Goal: Information Seeking & Learning: Learn about a topic

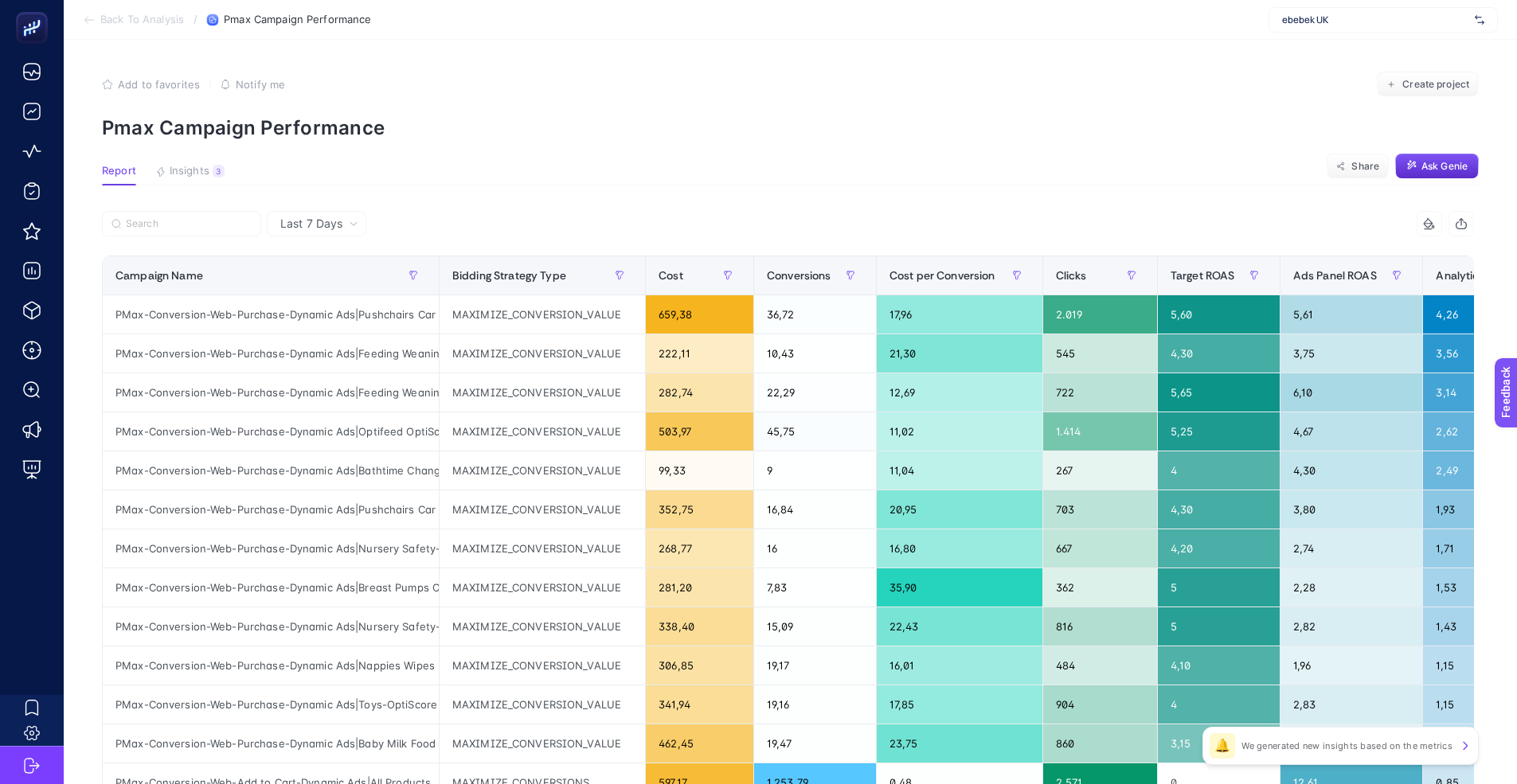
scroll to position [0, 7]
click at [552, 149] on article "Add to favorites false Notify me Create project Pmax Campaign Performance Repor…" at bounding box center [790, 662] width 1453 height 1244
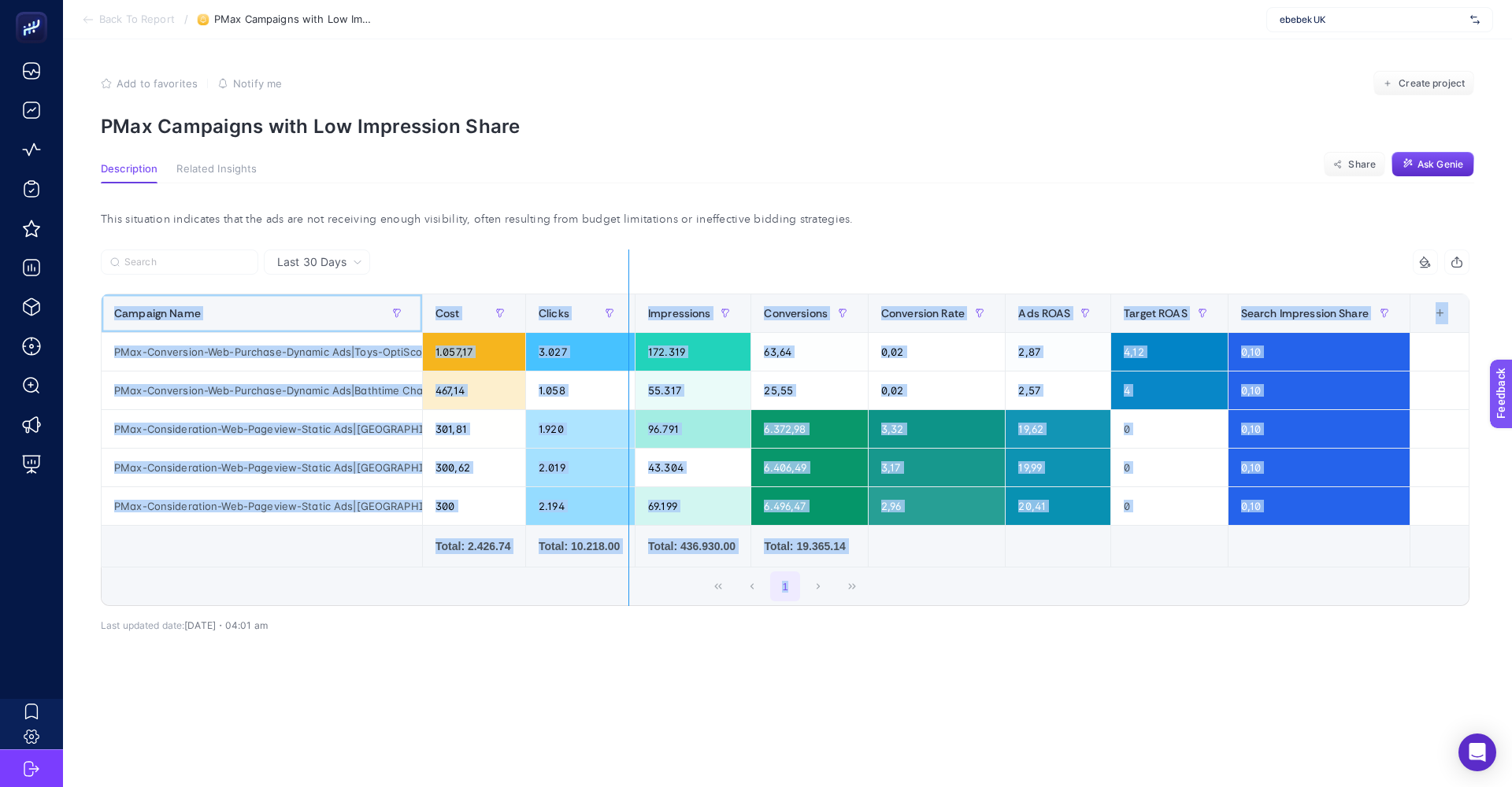
drag, startPoint x: 417, startPoint y: 317, endPoint x: 628, endPoint y: 312, distance: 211.1
click at [628, 312] on div "8 items selected Campaign Name Cost Clicks Impressions Conversions Conversion R…" at bounding box center [786, 427] width 1369 height 357
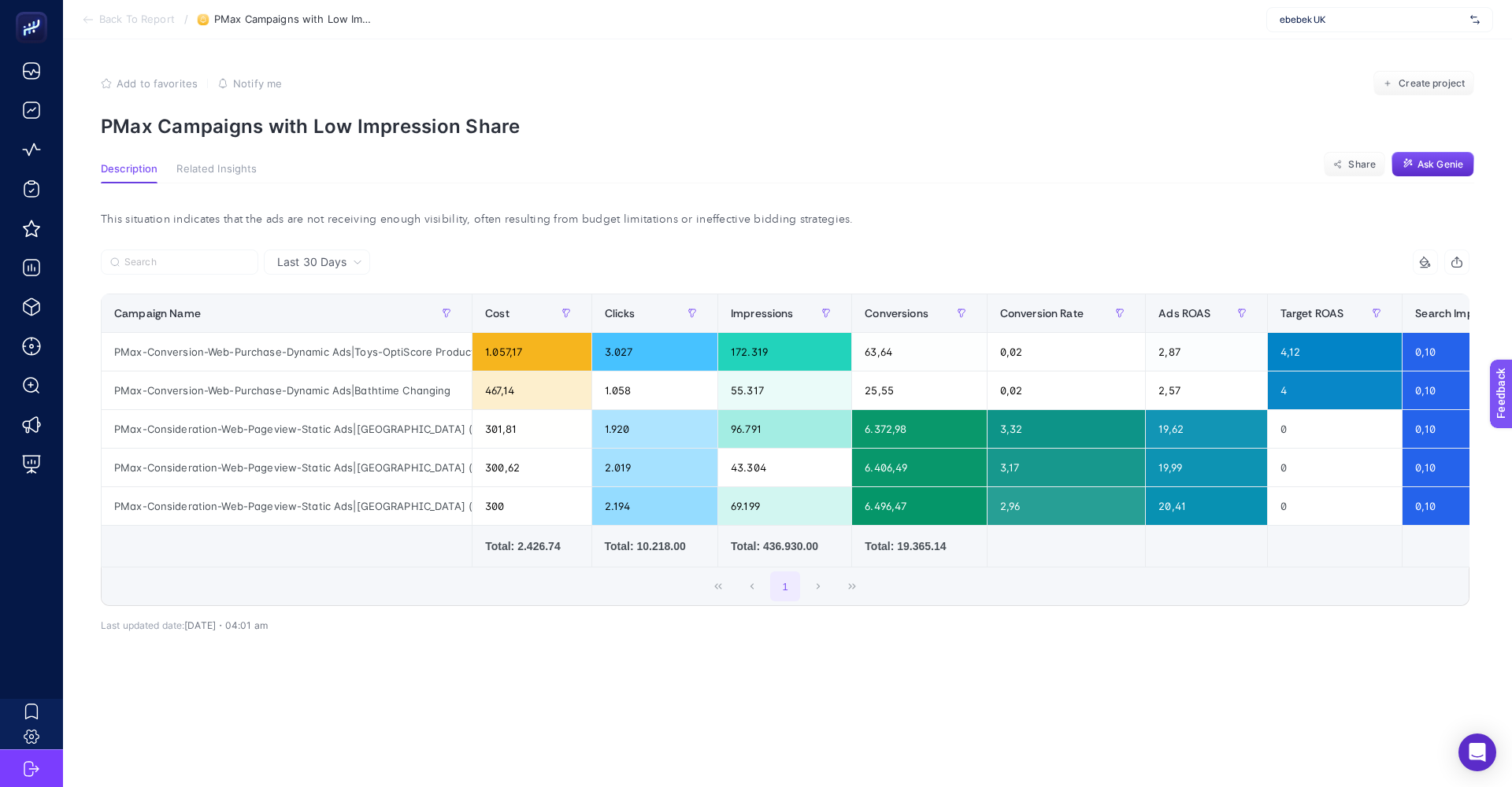
click at [868, 157] on article "Add to favorites false Notify me Create project PMax Campaigns with Low Impress…" at bounding box center [786, 413] width 1448 height 748
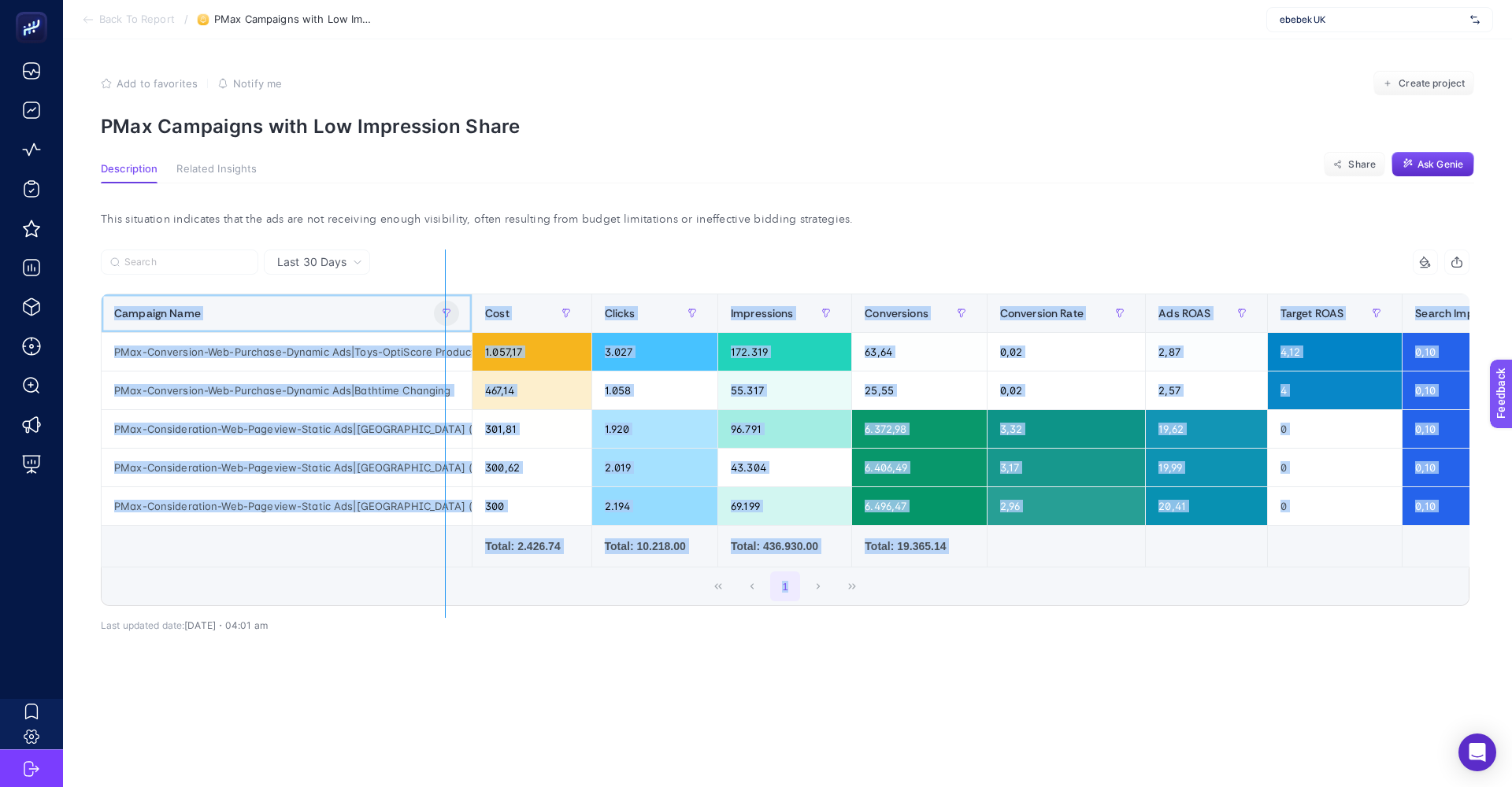
drag, startPoint x: 466, startPoint y: 315, endPoint x: 445, endPoint y: 316, distance: 21.0
click at [445, 316] on div "8 items selected Campaign Name Cost Clicks Impressions Conversions Conversion R…" at bounding box center [786, 427] width 1369 height 357
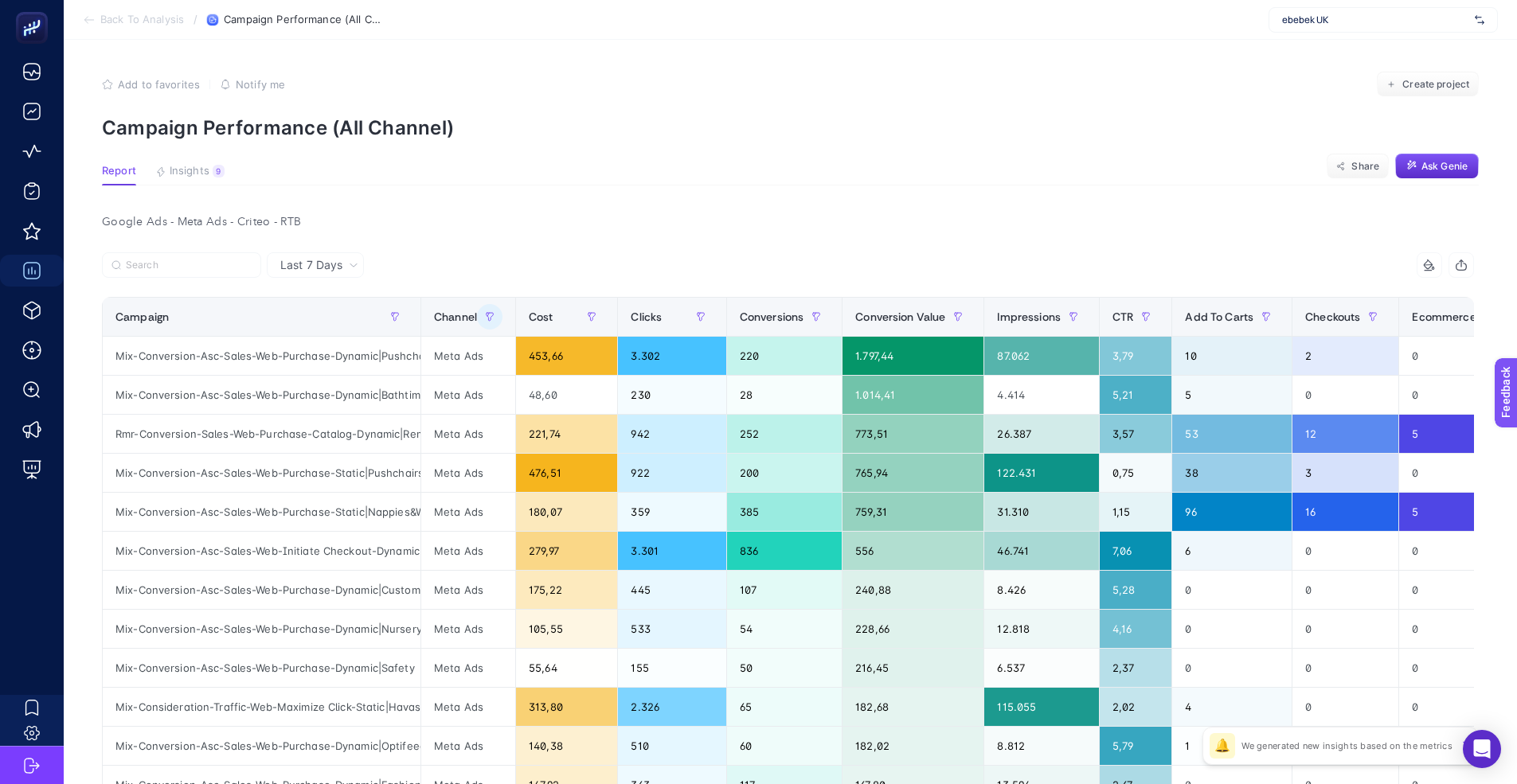
click at [619, 188] on article "Add to favorites false Notify me Create project Campaign Performance (All Chann…" at bounding box center [790, 682] width 1453 height 1285
click at [477, 312] on button "button" at bounding box center [489, 316] width 25 height 25
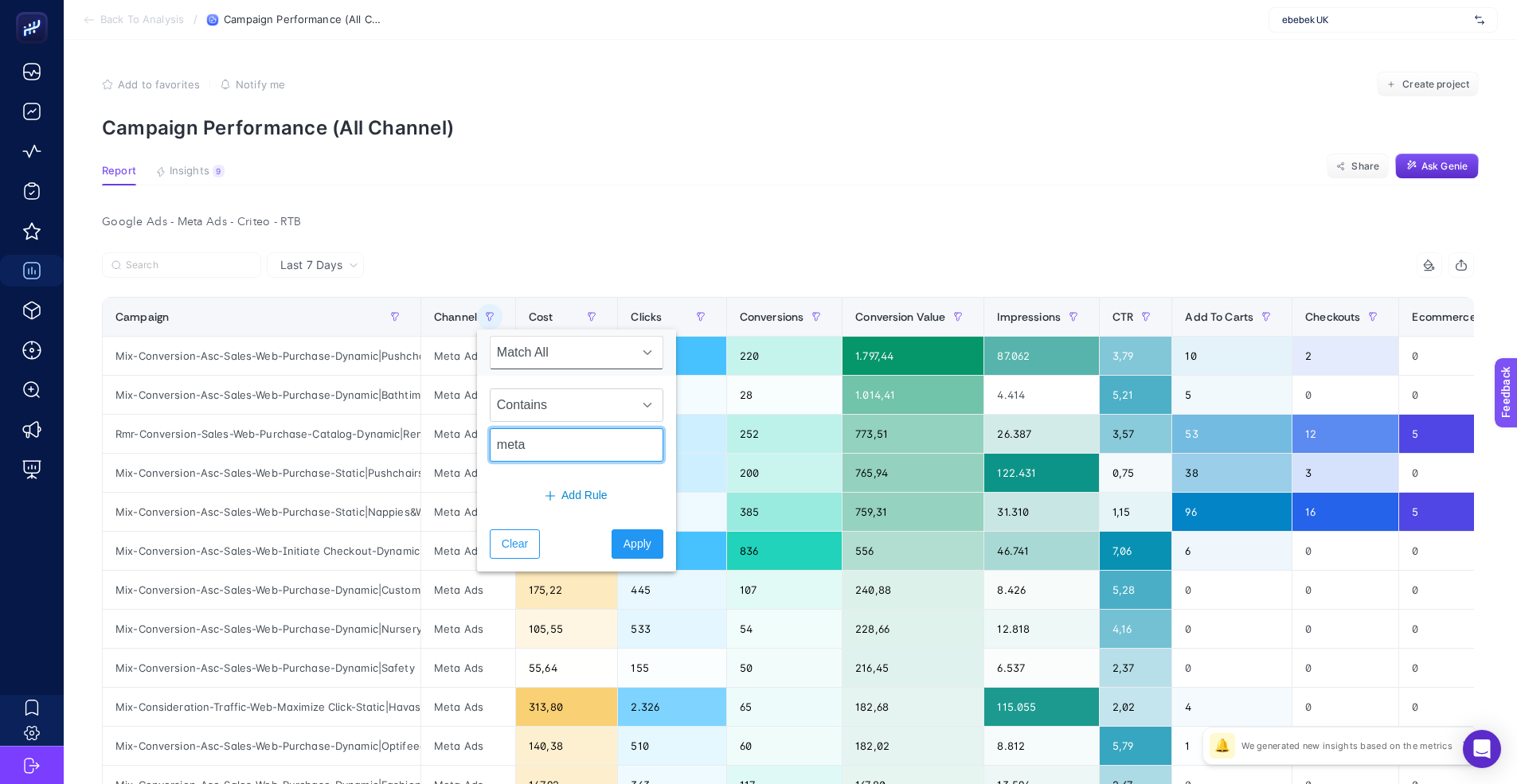
click at [543, 452] on input "meta" at bounding box center [576, 444] width 174 height 33
type input "a"
type input "PMAX"
click at [622, 531] on button "Apply" at bounding box center [637, 543] width 52 height 30
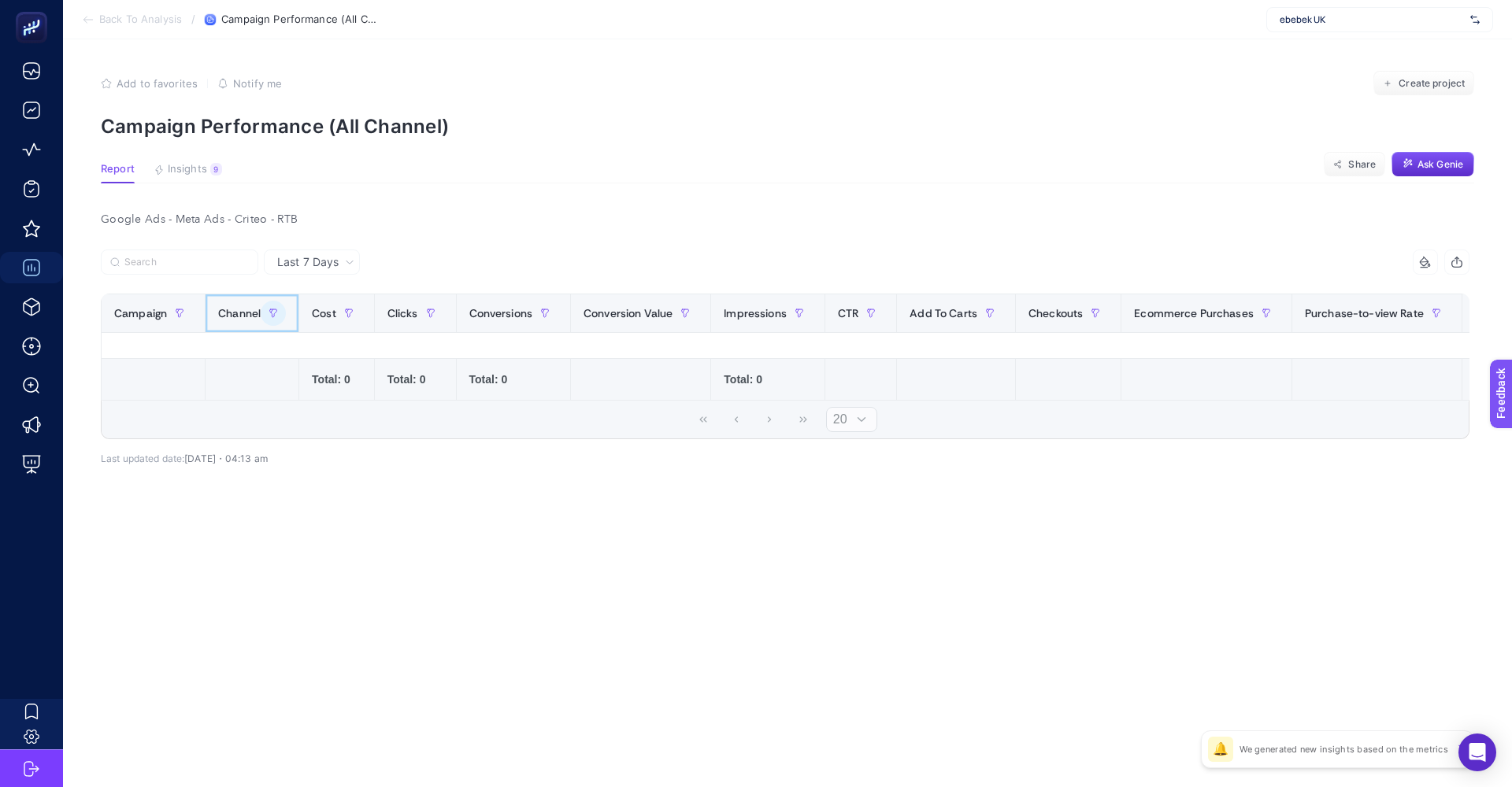
click at [268, 309] on icon "button" at bounding box center [273, 313] width 10 height 10
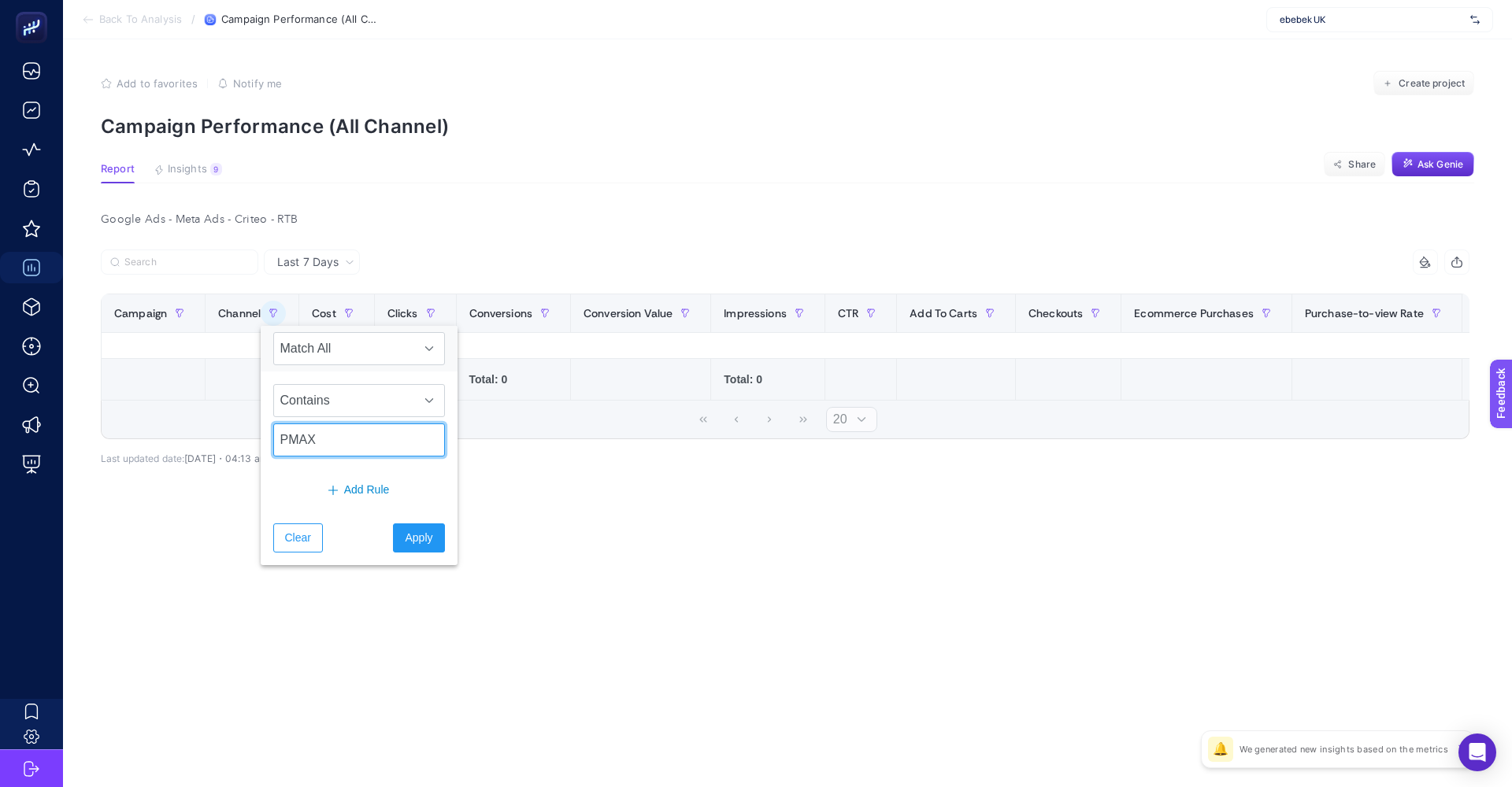
click at [353, 433] on input "PMAX" at bounding box center [359, 439] width 172 height 33
type input "google"
click at [415, 519] on div "Clear Apply" at bounding box center [359, 537] width 197 height 55
click at [418, 527] on button "Apply" at bounding box center [418, 537] width 51 height 30
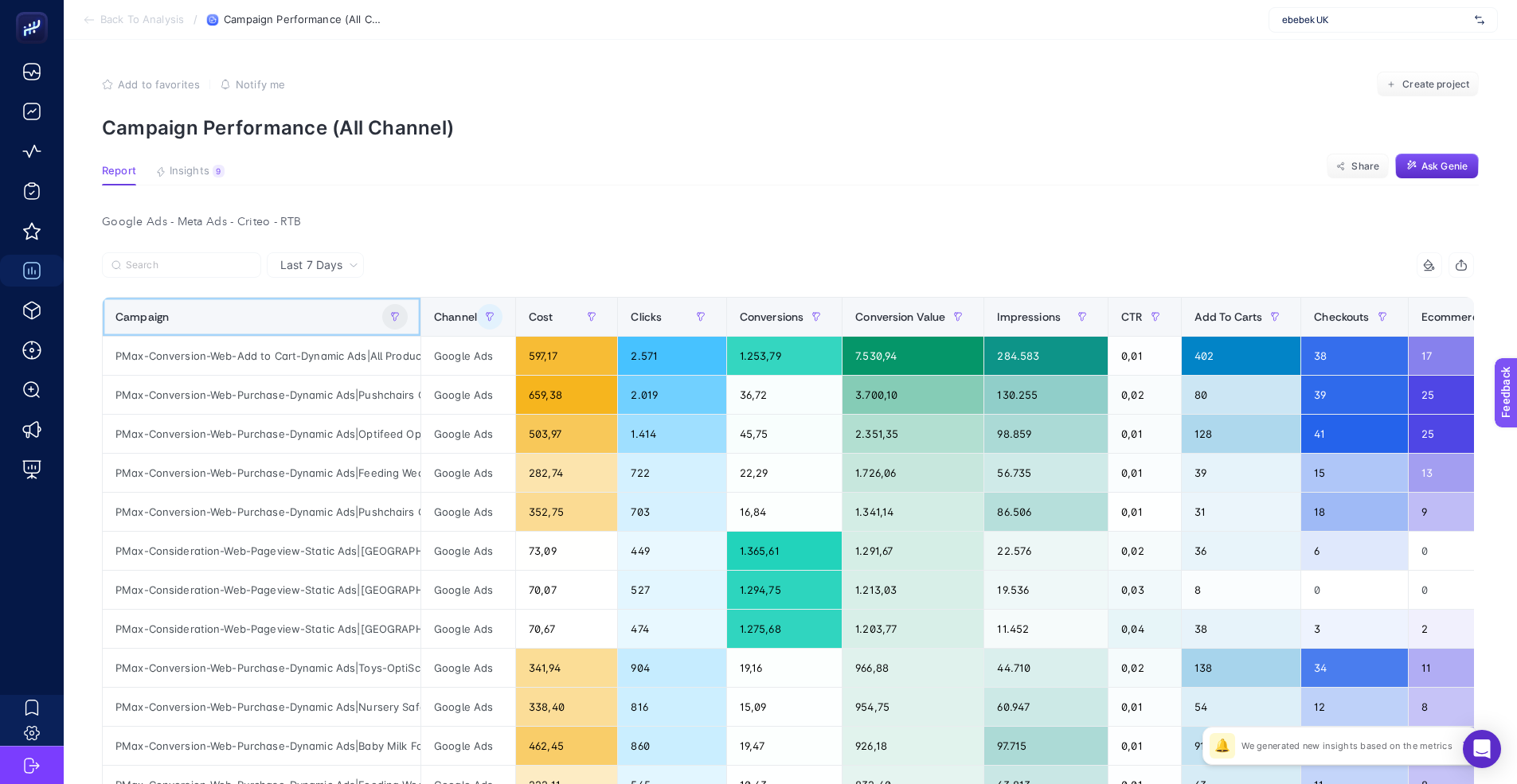
click at [399, 316] on icon "button" at bounding box center [394, 316] width 10 height 10
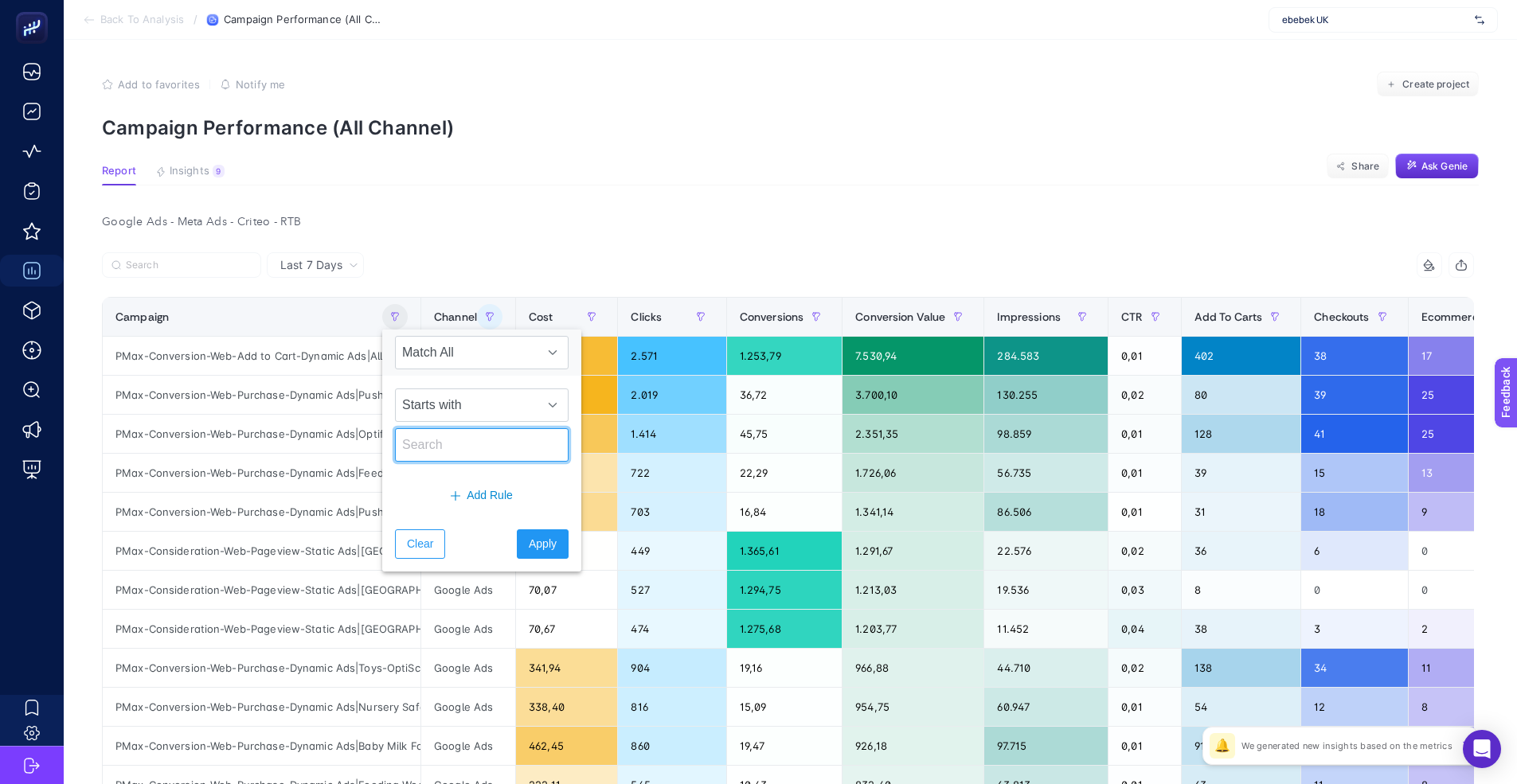
click at [443, 440] on input "text" at bounding box center [482, 444] width 174 height 33
type input "high"
click at [561, 537] on button "Apply" at bounding box center [542, 543] width 52 height 30
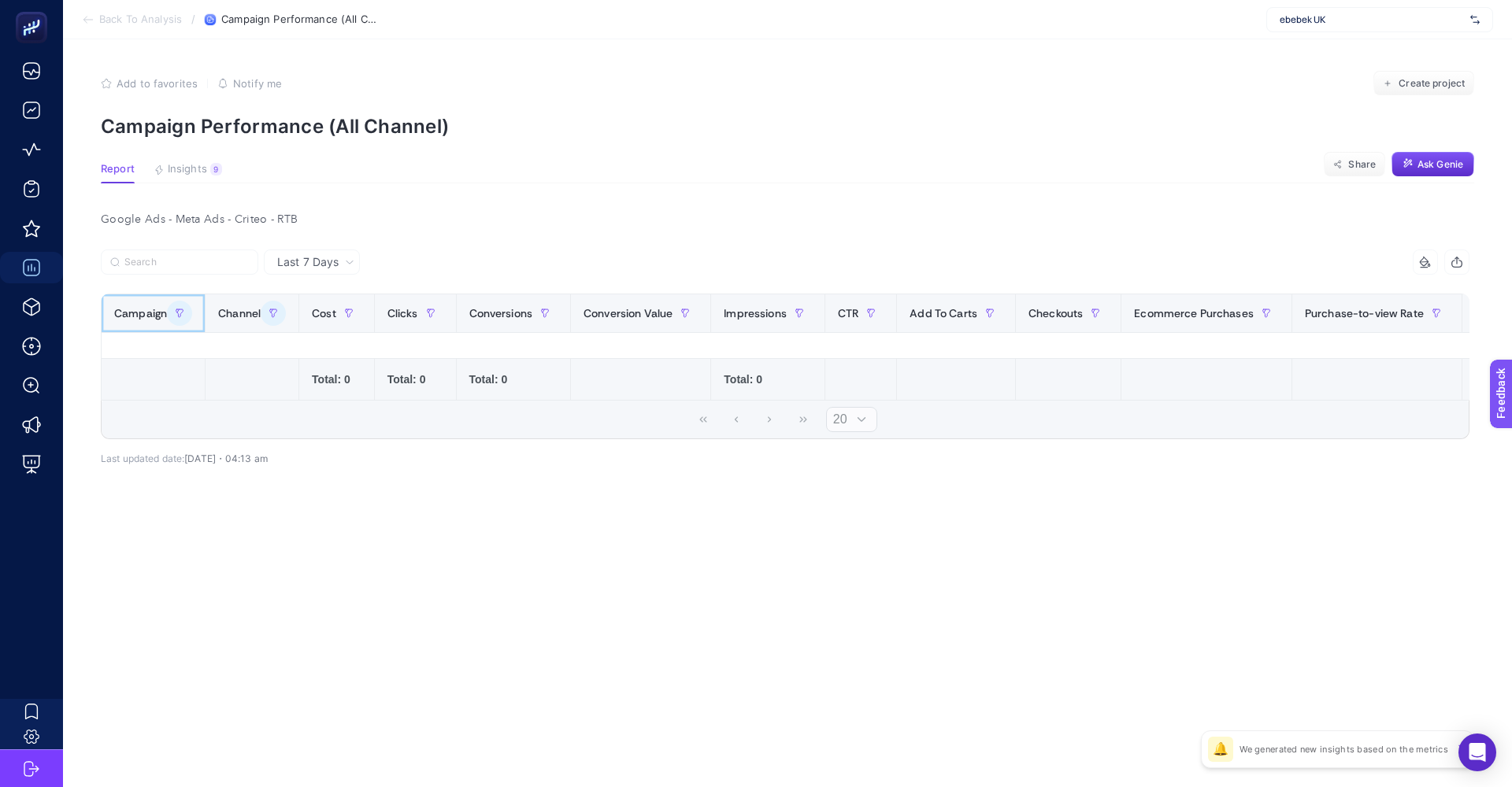
click at [175, 302] on button "button" at bounding box center [180, 313] width 25 height 25
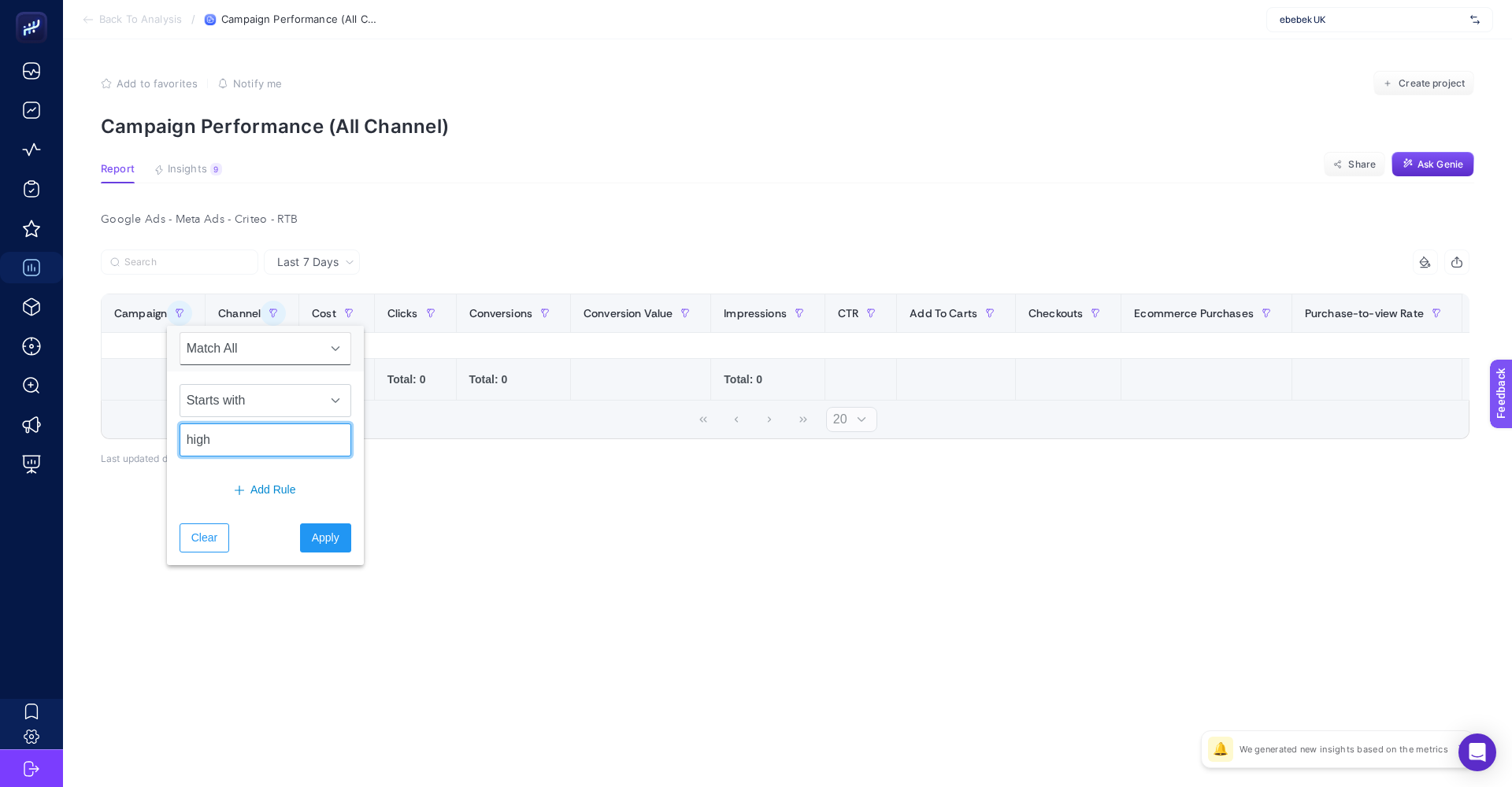
click at [302, 430] on input "high" at bounding box center [266, 439] width 172 height 33
type input "feeding"
click at [312, 544] on span "Apply" at bounding box center [326, 537] width 28 height 16
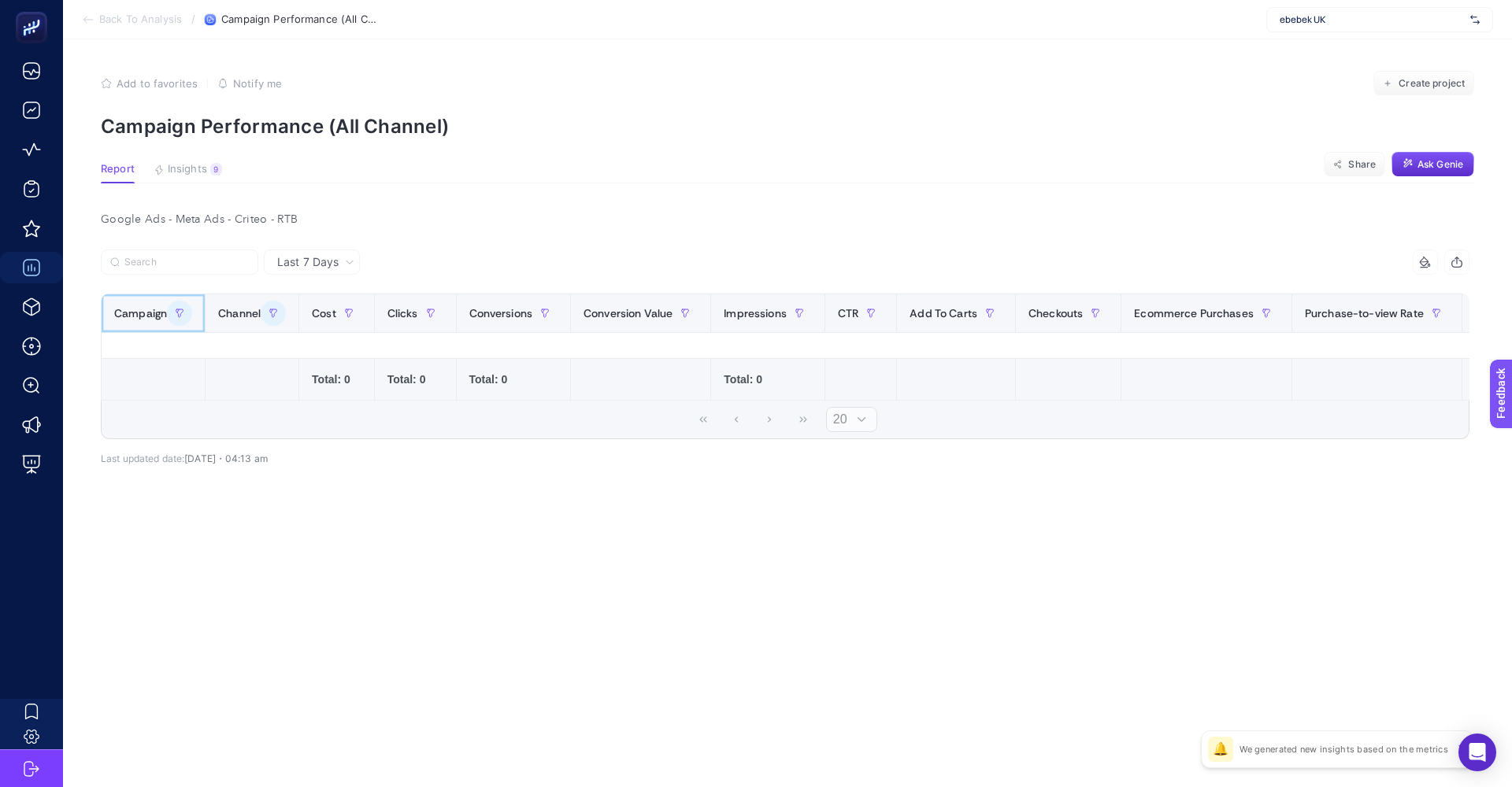
click at [182, 316] on icon "button" at bounding box center [179, 313] width 10 height 10
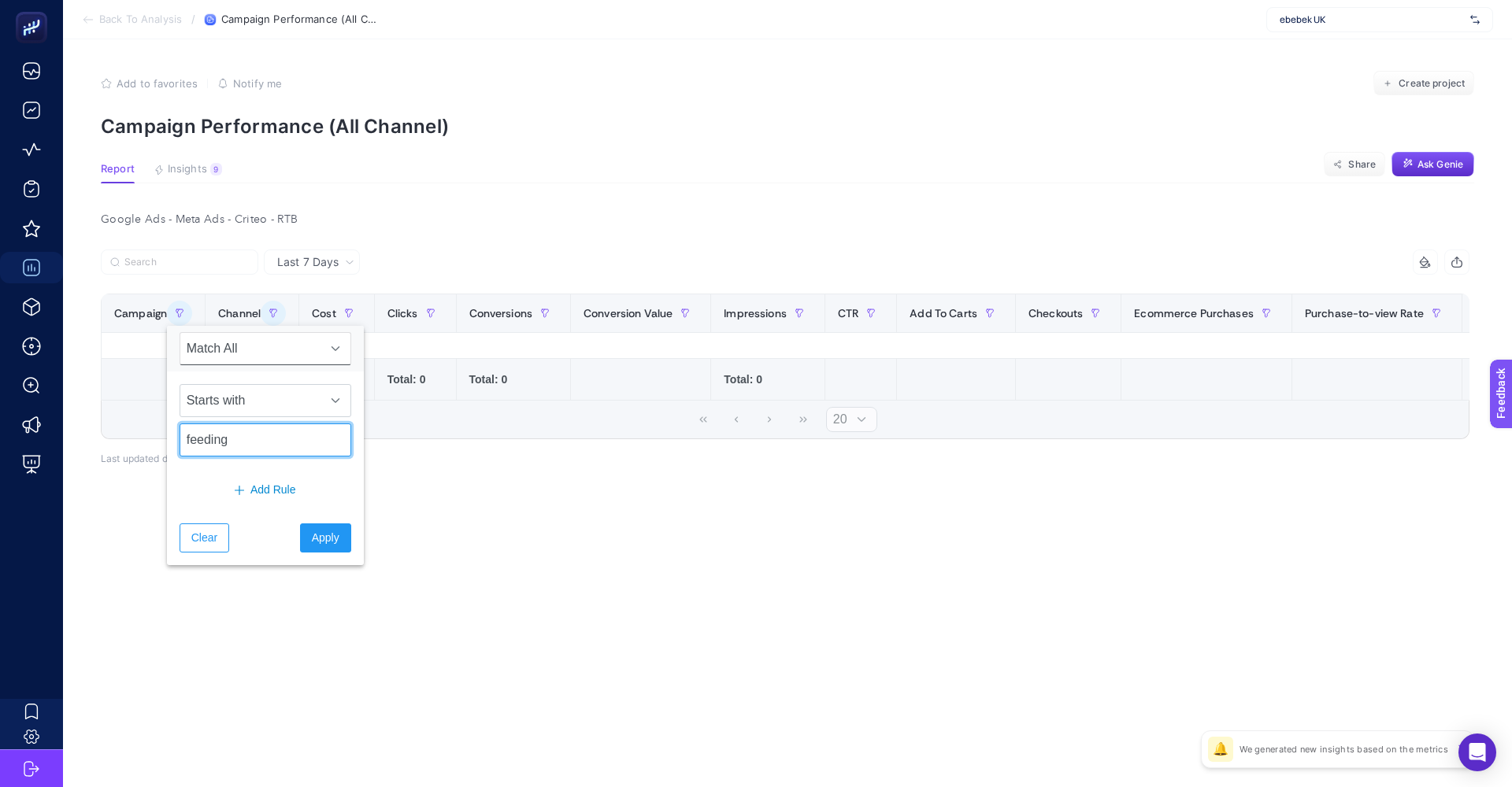
click at [225, 450] on input "feeding" at bounding box center [266, 439] width 172 height 33
click at [245, 408] on span "Starts with" at bounding box center [251, 400] width 140 height 31
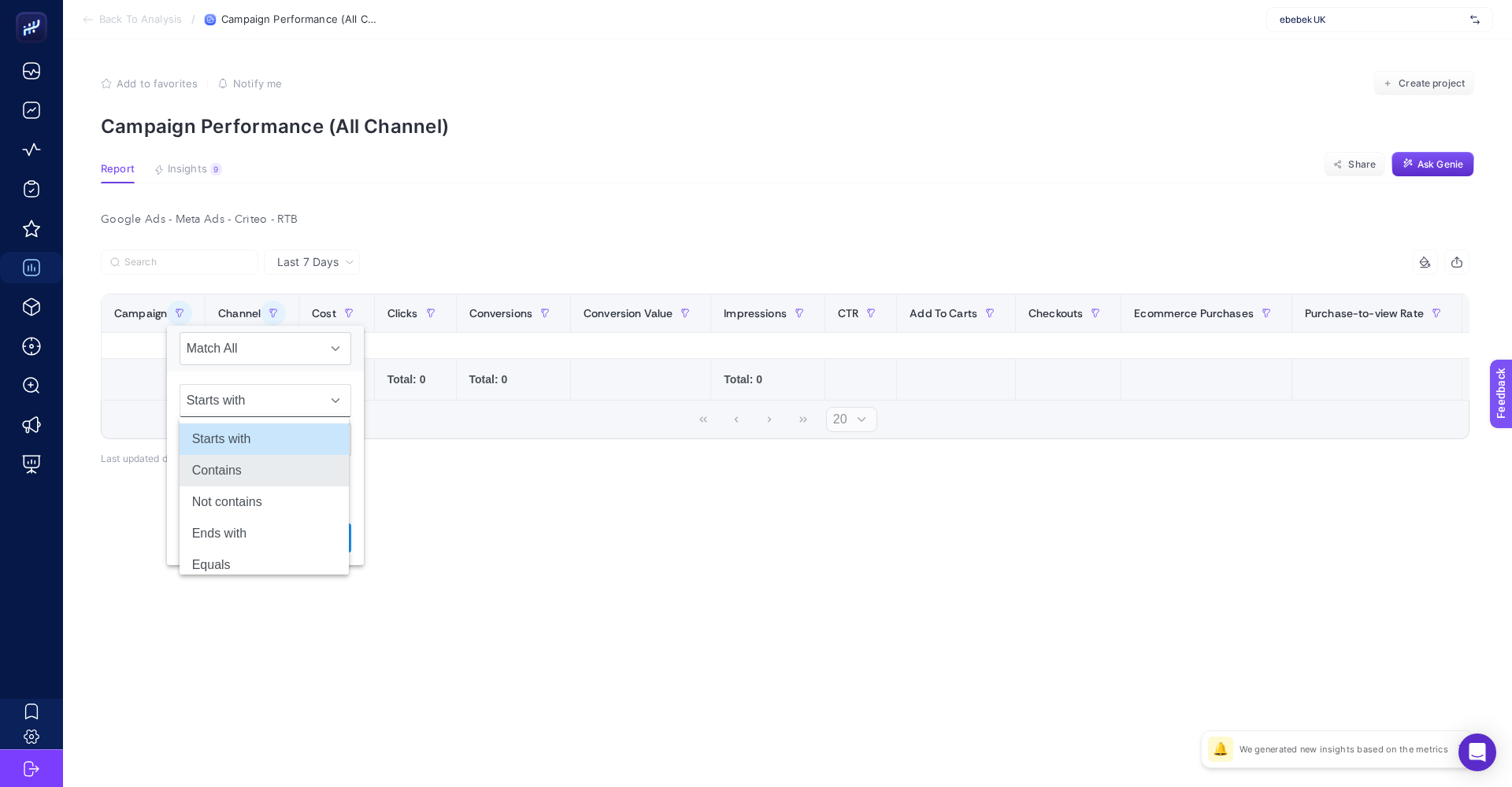
click at [238, 477] on li "Contains" at bounding box center [264, 470] width 169 height 31
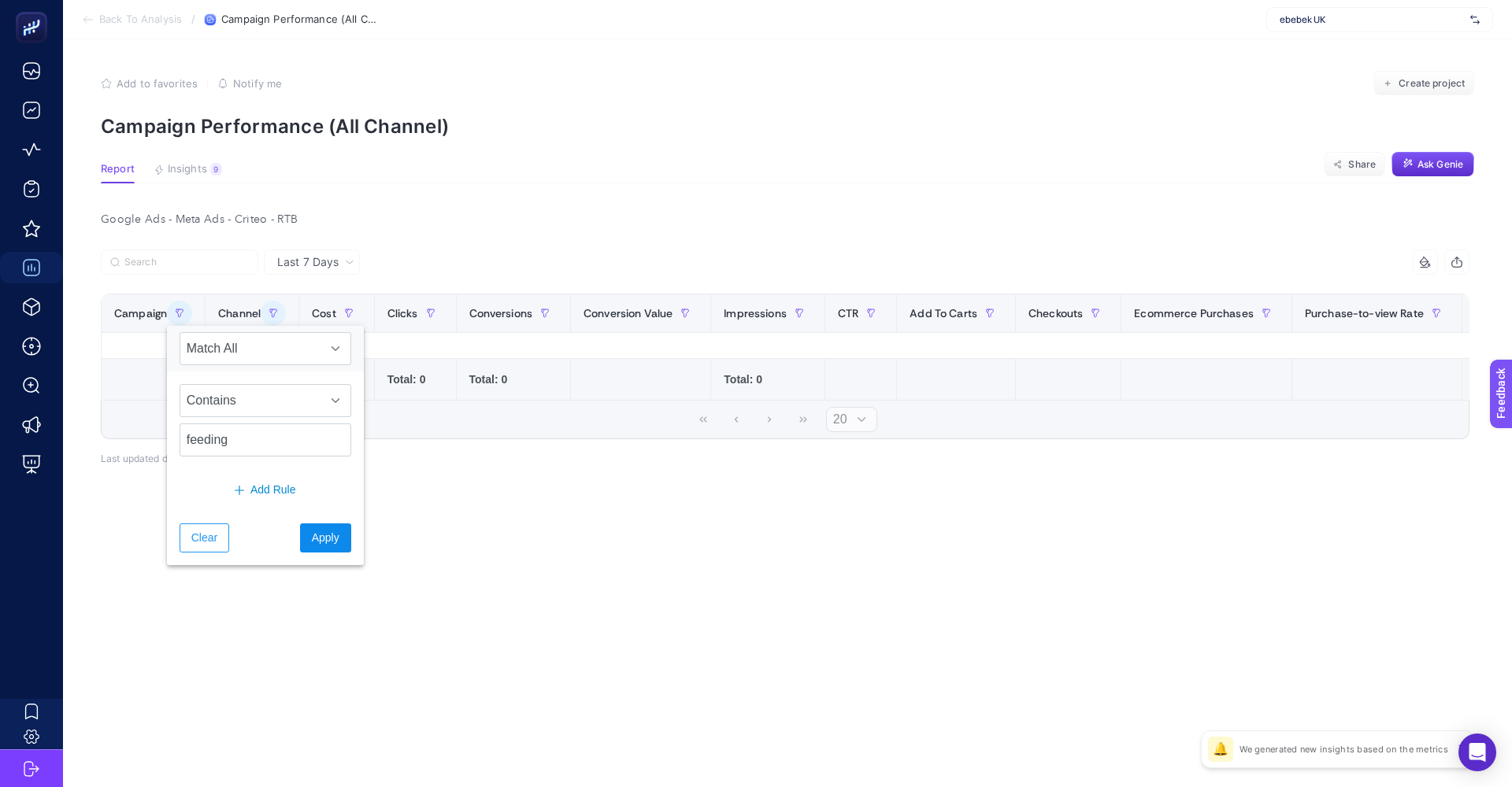
click at [316, 535] on span "Apply" at bounding box center [326, 537] width 28 height 16
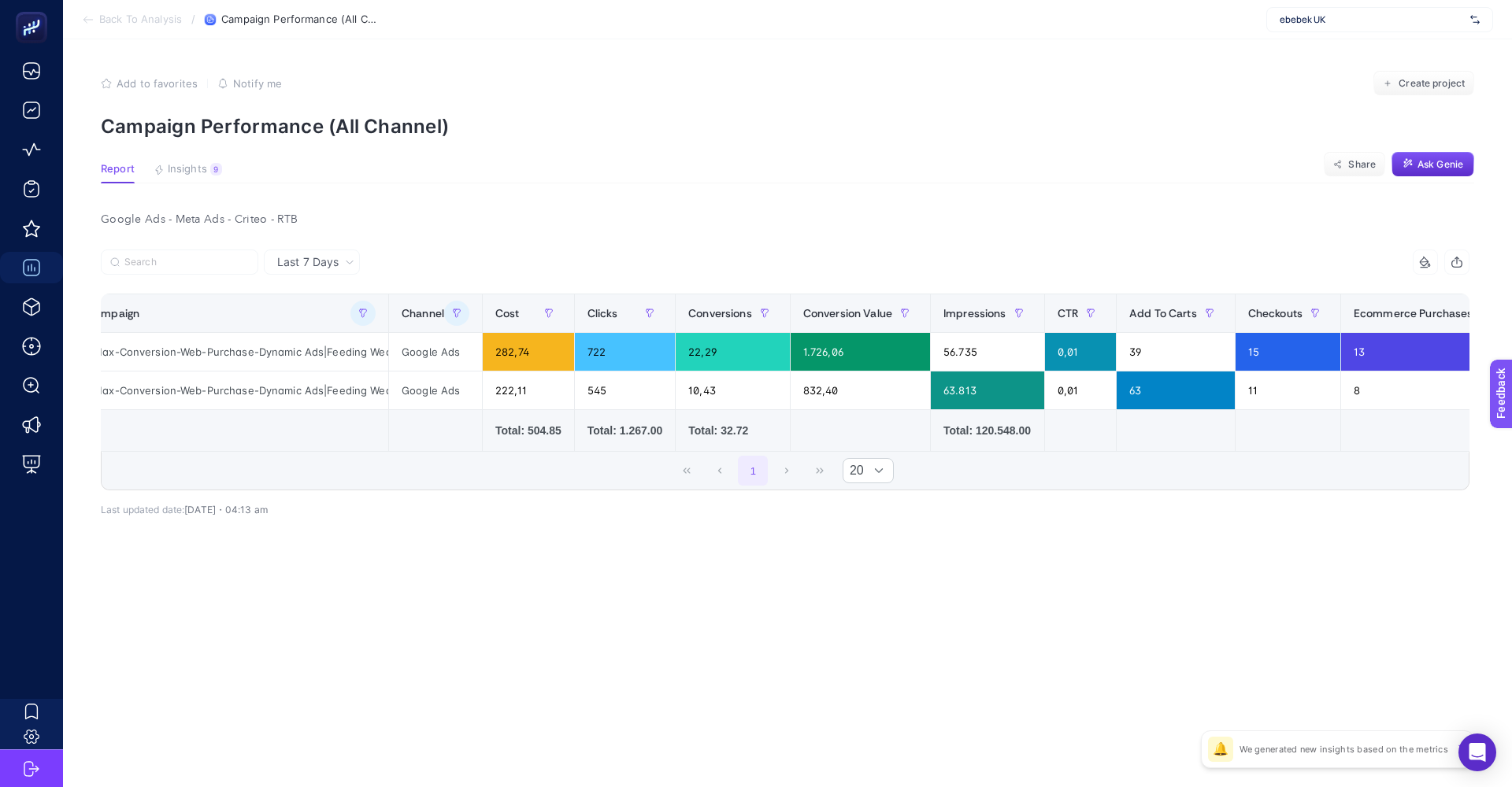
scroll to position [0, 4]
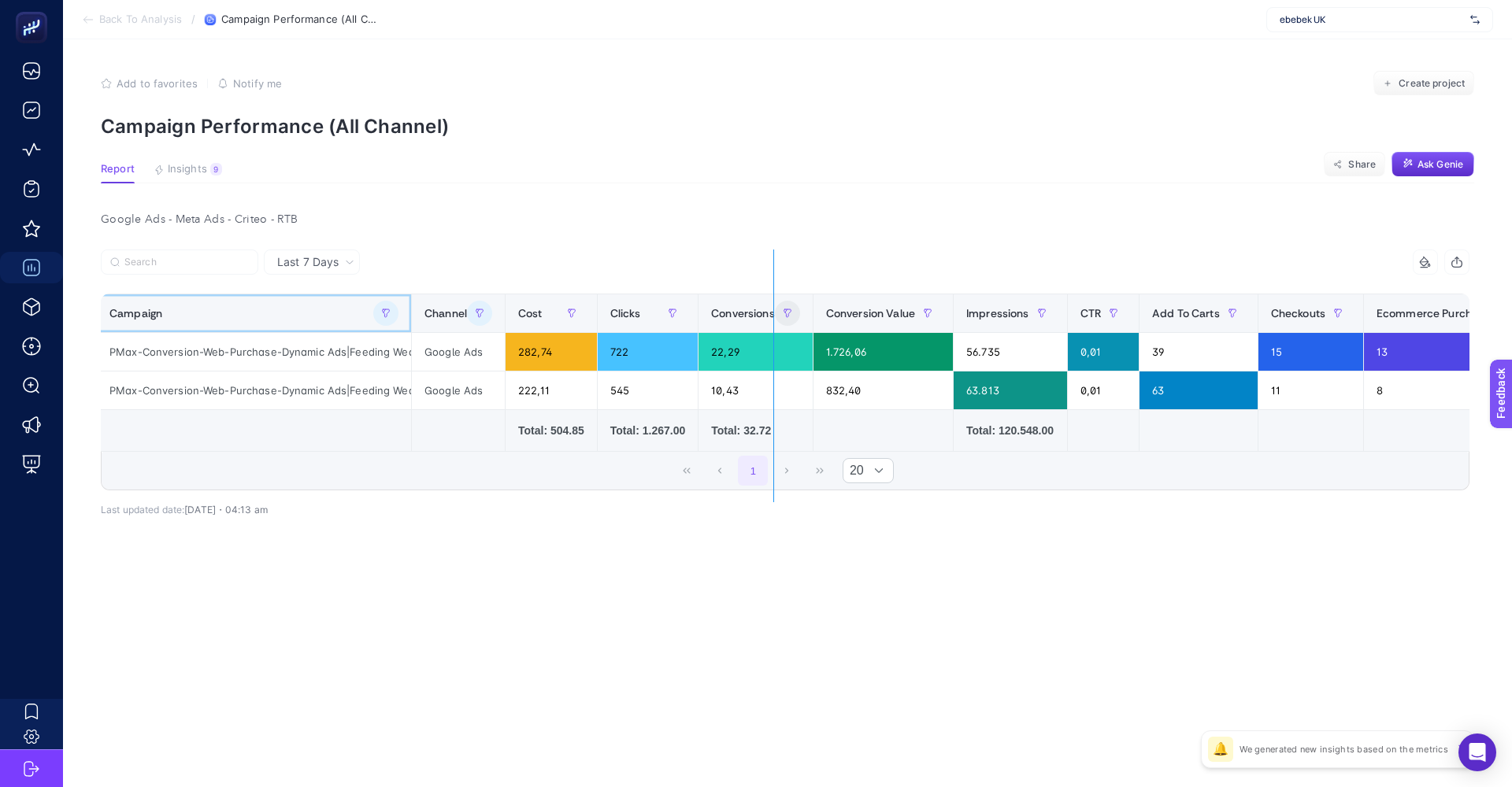
drag, startPoint x: 411, startPoint y: 310, endPoint x: 794, endPoint y: 318, distance: 383.1
click at [794, 318] on div "14 items selected Campaign Channel Cost Clicks Conversions Conversion Value Imp…" at bounding box center [786, 369] width 1369 height 241
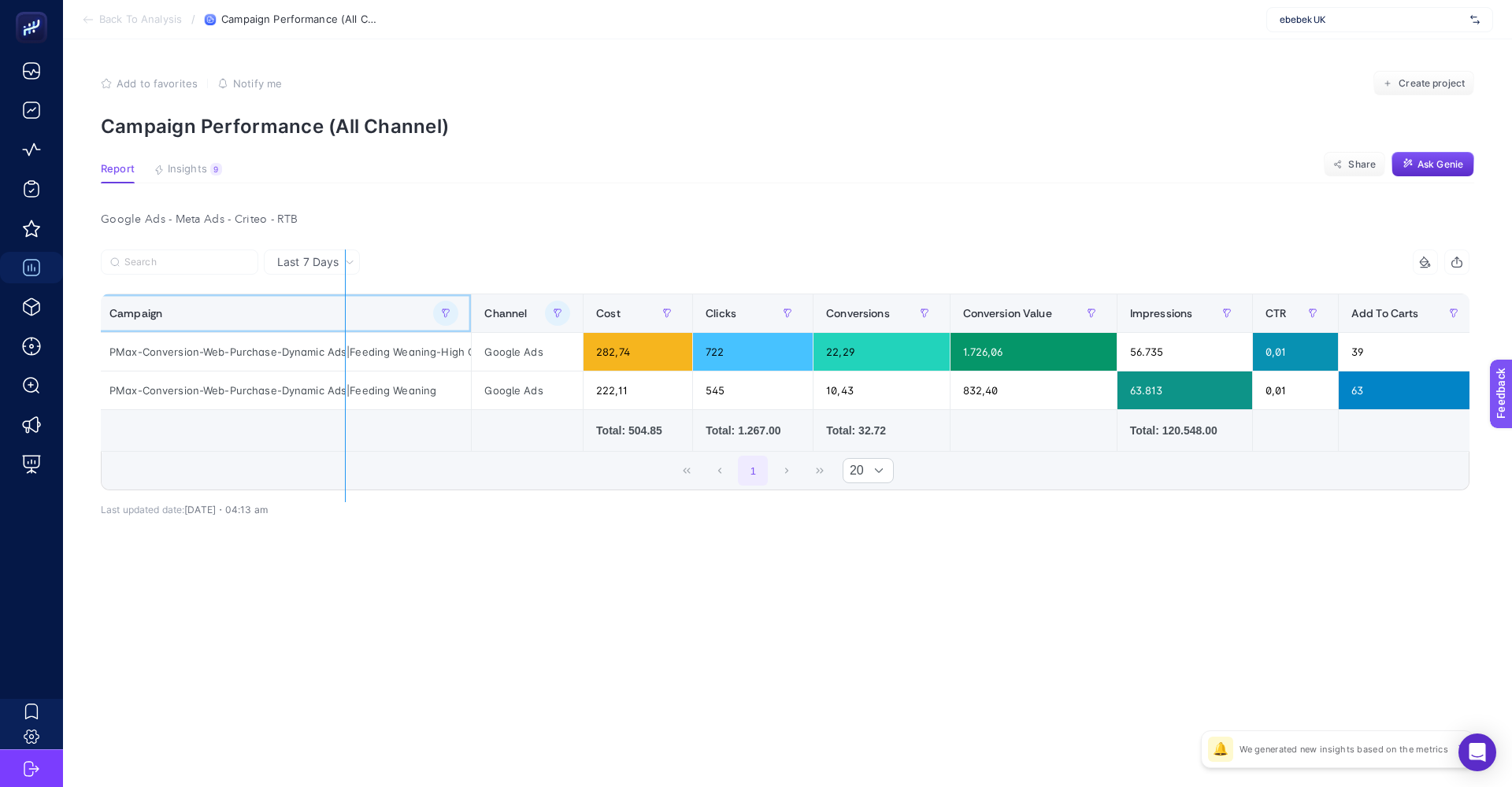
drag, startPoint x: 467, startPoint y: 320, endPoint x: 344, endPoint y: 313, distance: 123.2
click at [344, 313] on div "14 items selected Campaign Channel Cost Clicks Conversions Conversion Value Imp…" at bounding box center [786, 369] width 1369 height 241
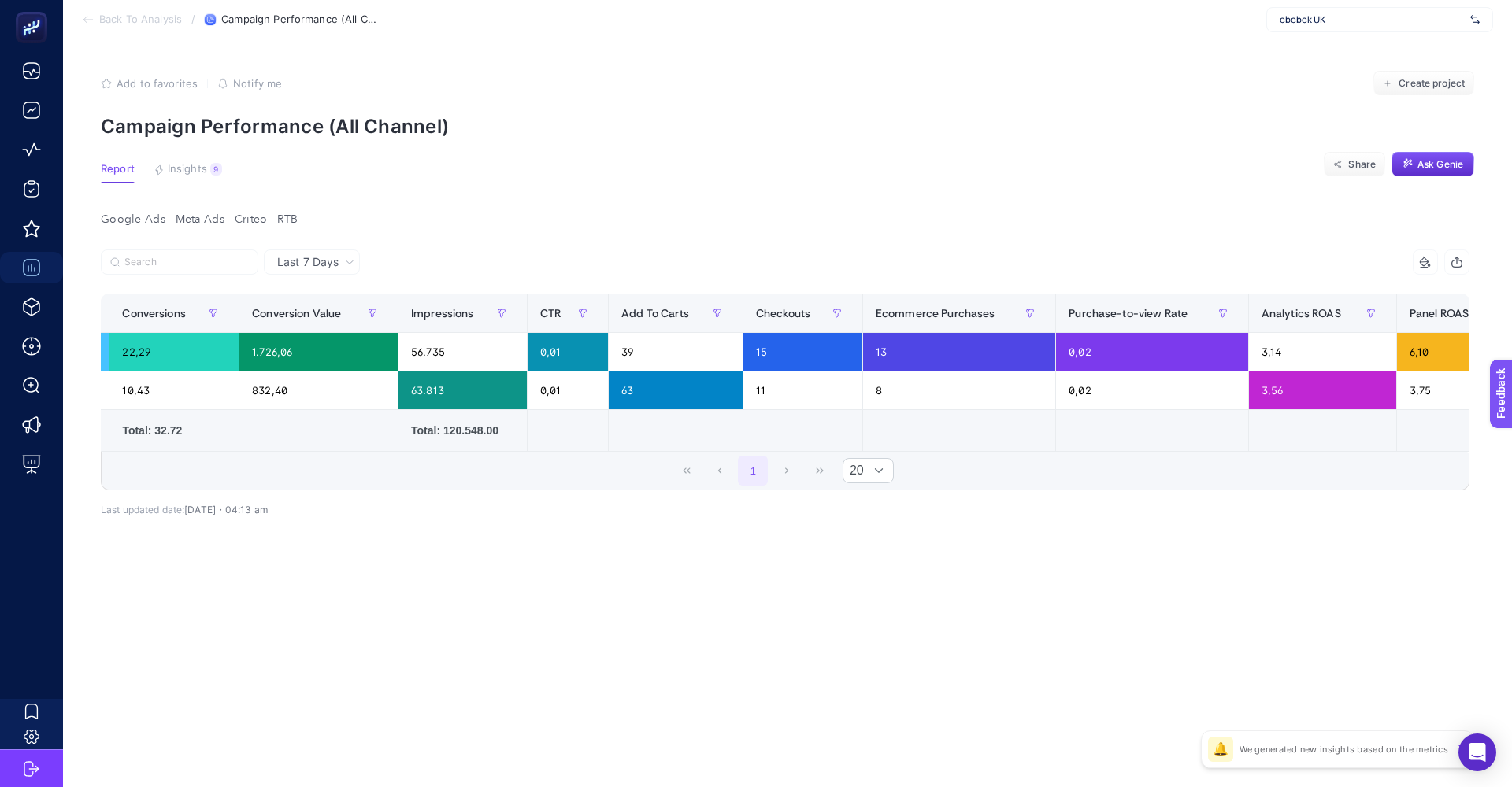
scroll to position [0, 693]
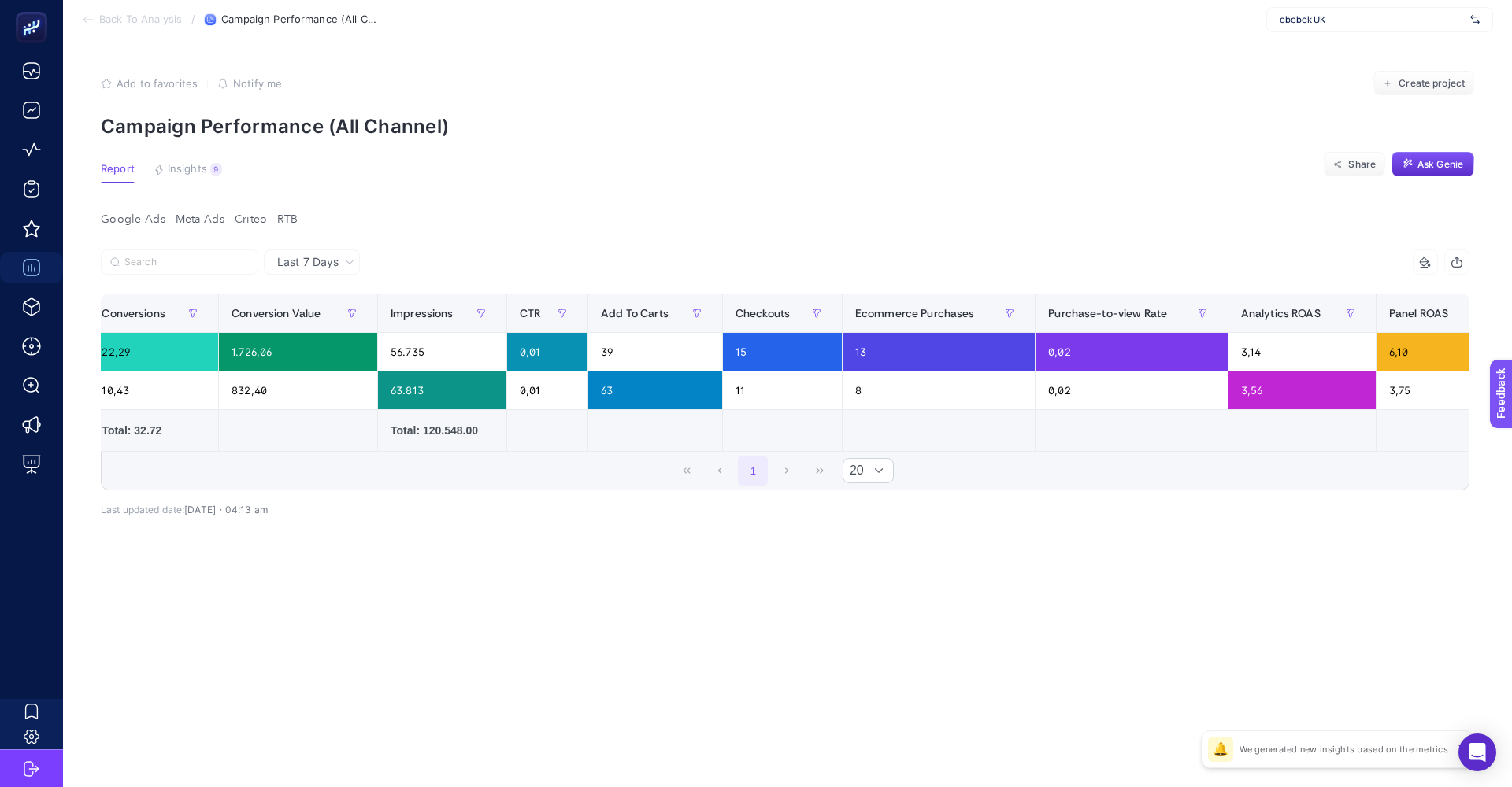
click at [879, 450] on td at bounding box center [939, 431] width 193 height 42
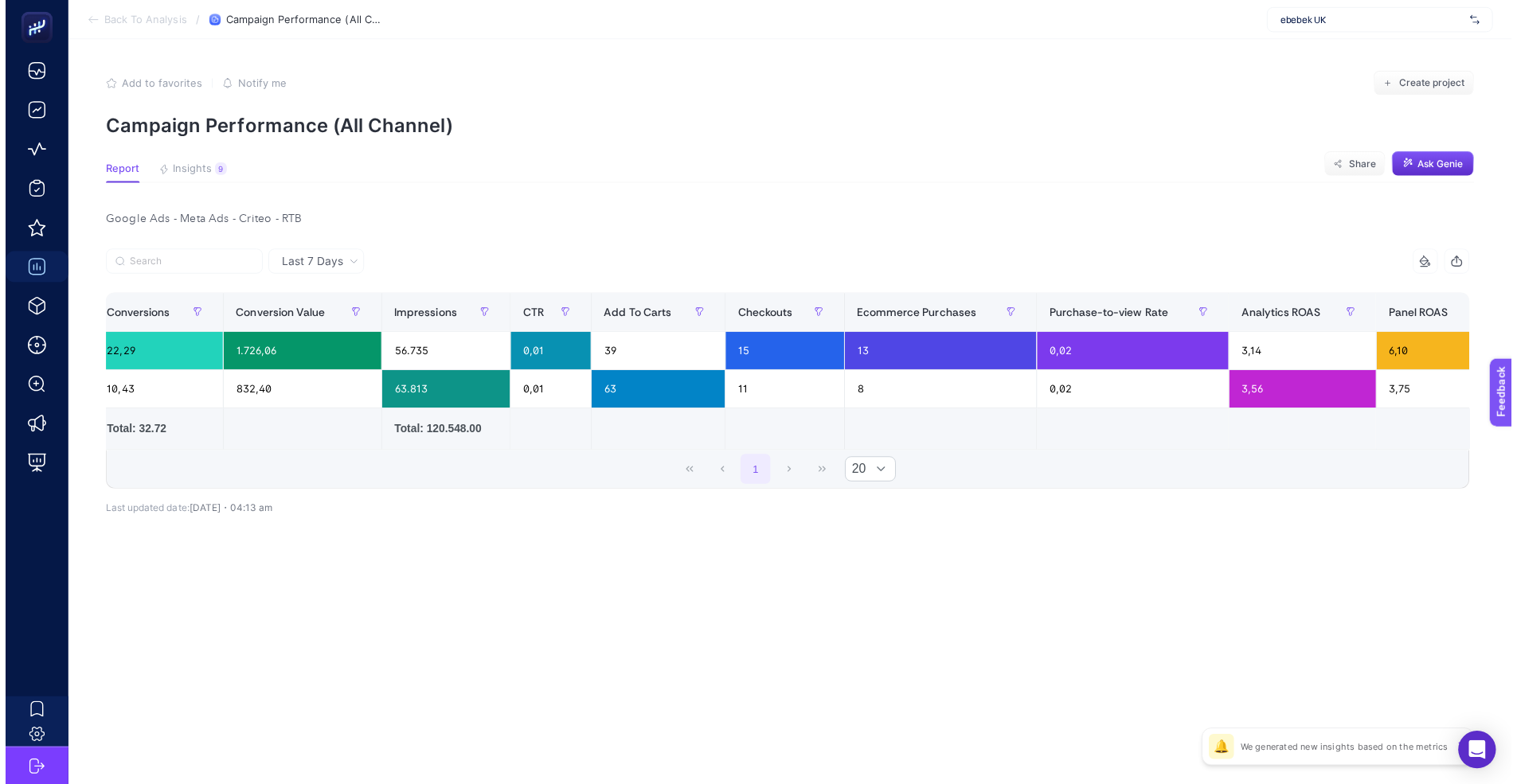
scroll to position [0, 1001]
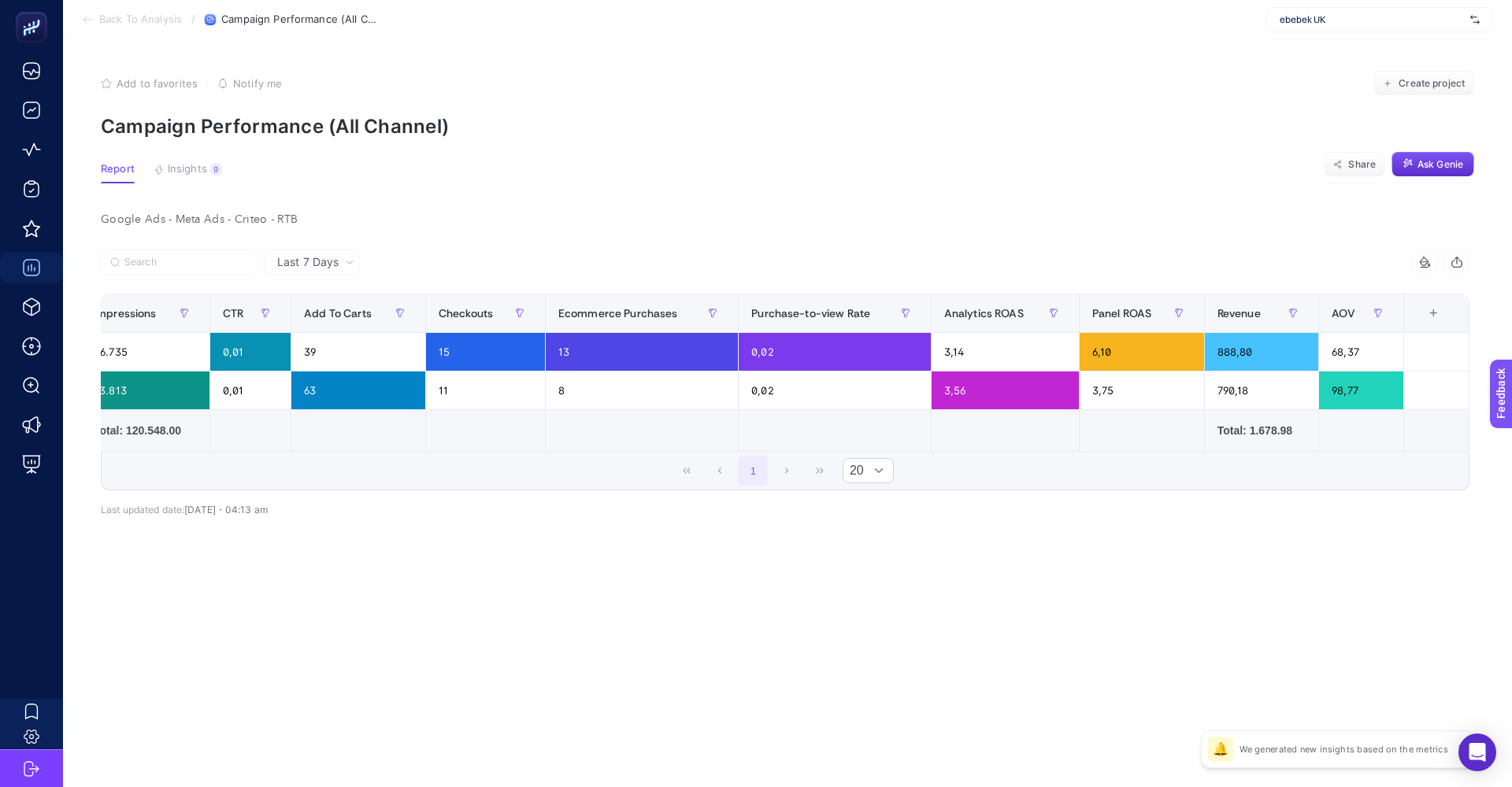
click at [326, 260] on span "Last 7 Days" at bounding box center [308, 262] width 62 height 16
click at [319, 314] on li "Last 30 Days" at bounding box center [311, 324] width 87 height 29
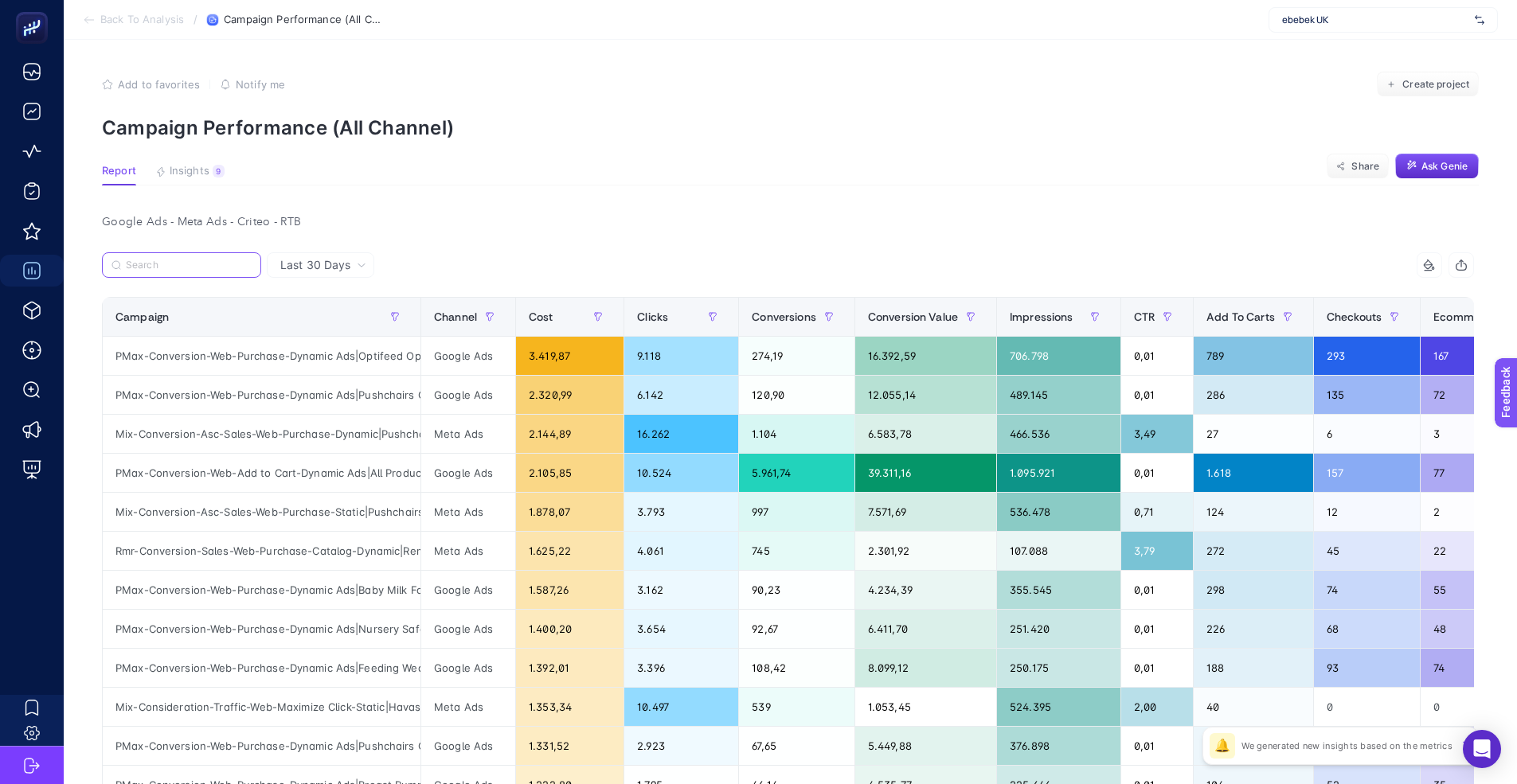
click at [189, 267] on input "Search" at bounding box center [188, 265] width 126 height 12
click at [326, 263] on span "Last 30 Days" at bounding box center [315, 265] width 70 height 16
click at [412, 265] on div at bounding box center [445, 269] width 687 height 35
click at [395, 307] on button "button" at bounding box center [394, 316] width 25 height 25
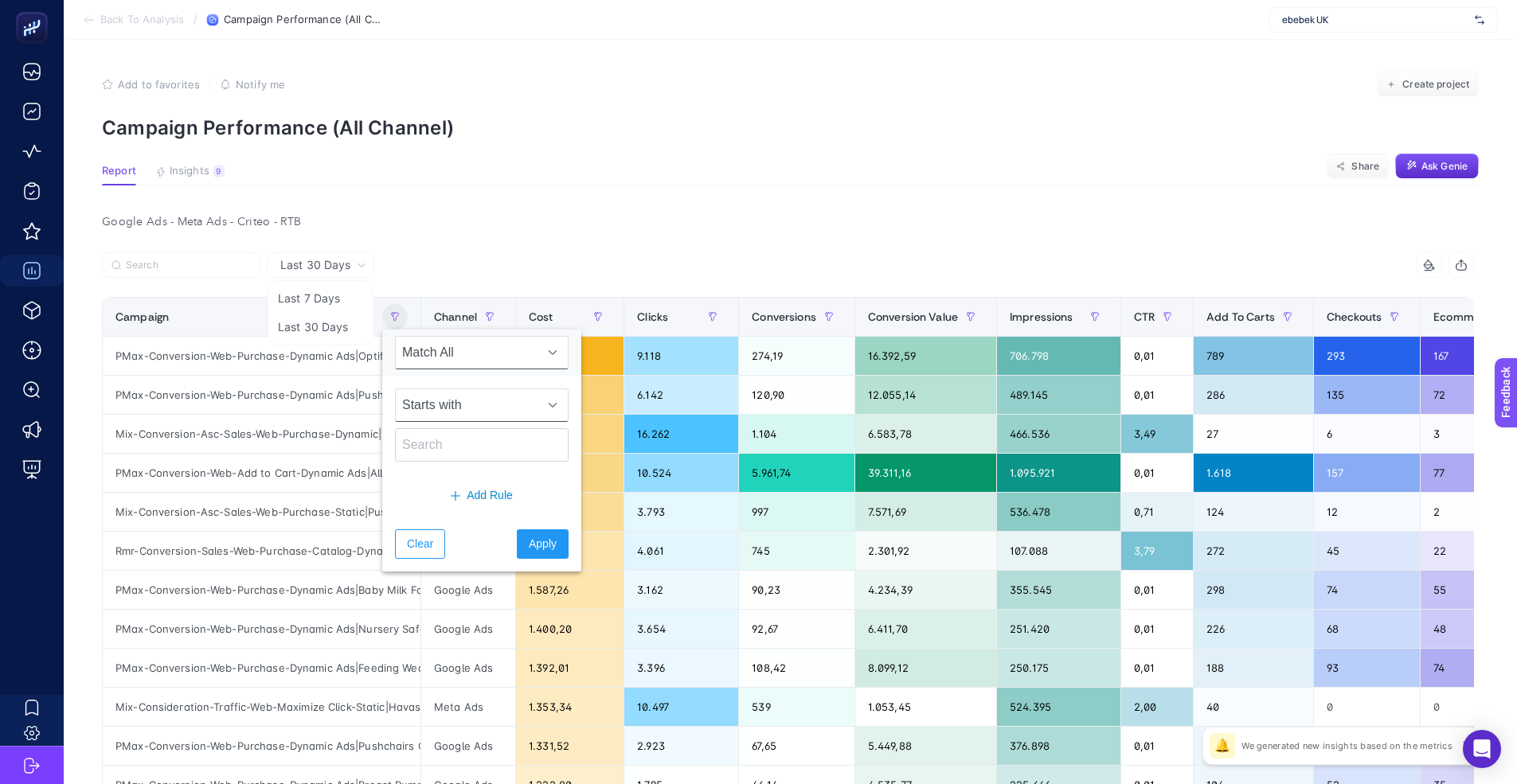
drag, startPoint x: 481, startPoint y: 401, endPoint x: 479, endPoint y: 417, distance: 16.1
click at [481, 401] on span "Starts with" at bounding box center [466, 404] width 142 height 32
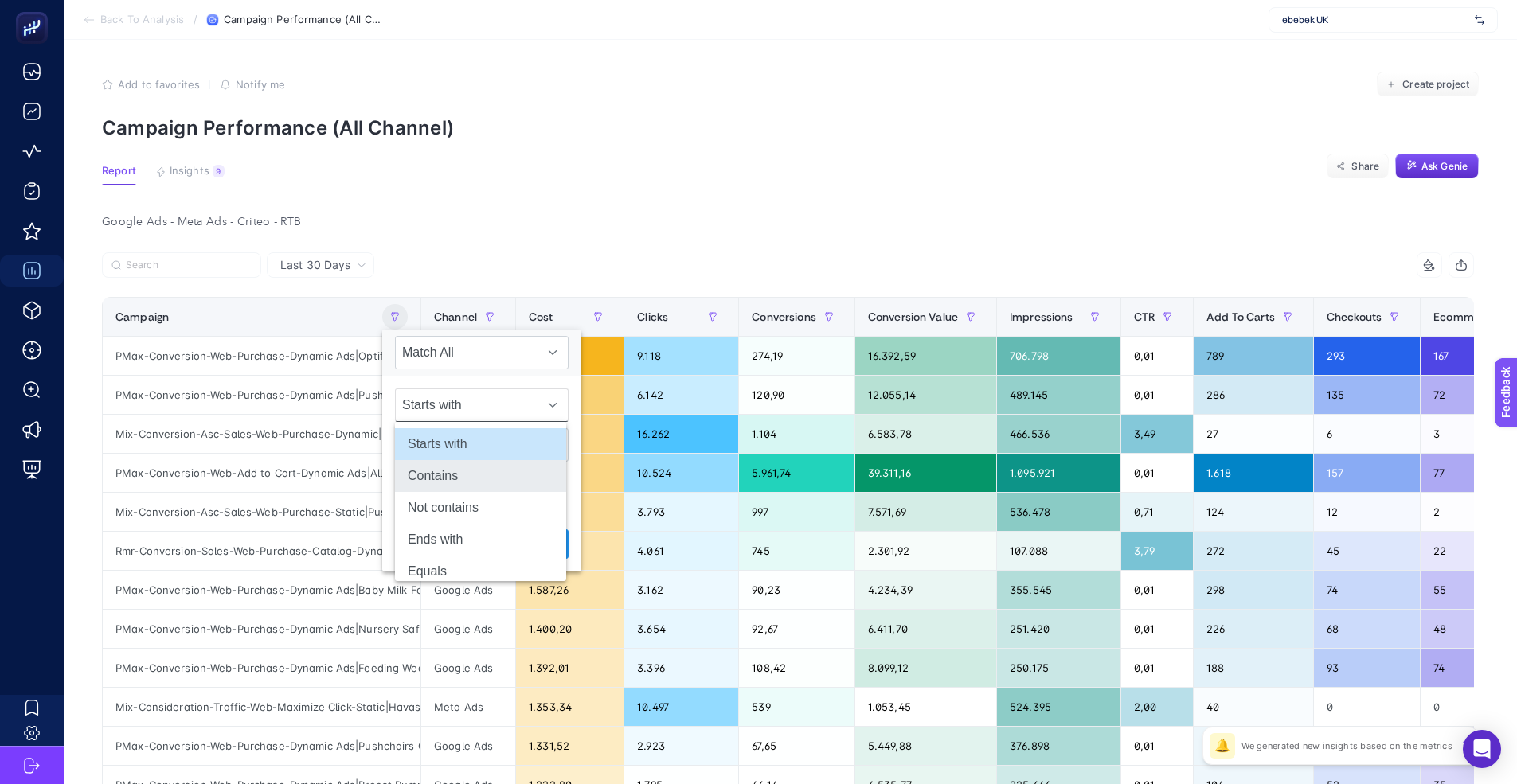
scroll to position [0, 7]
click at [448, 491] on li "Contains" at bounding box center [480, 476] width 171 height 32
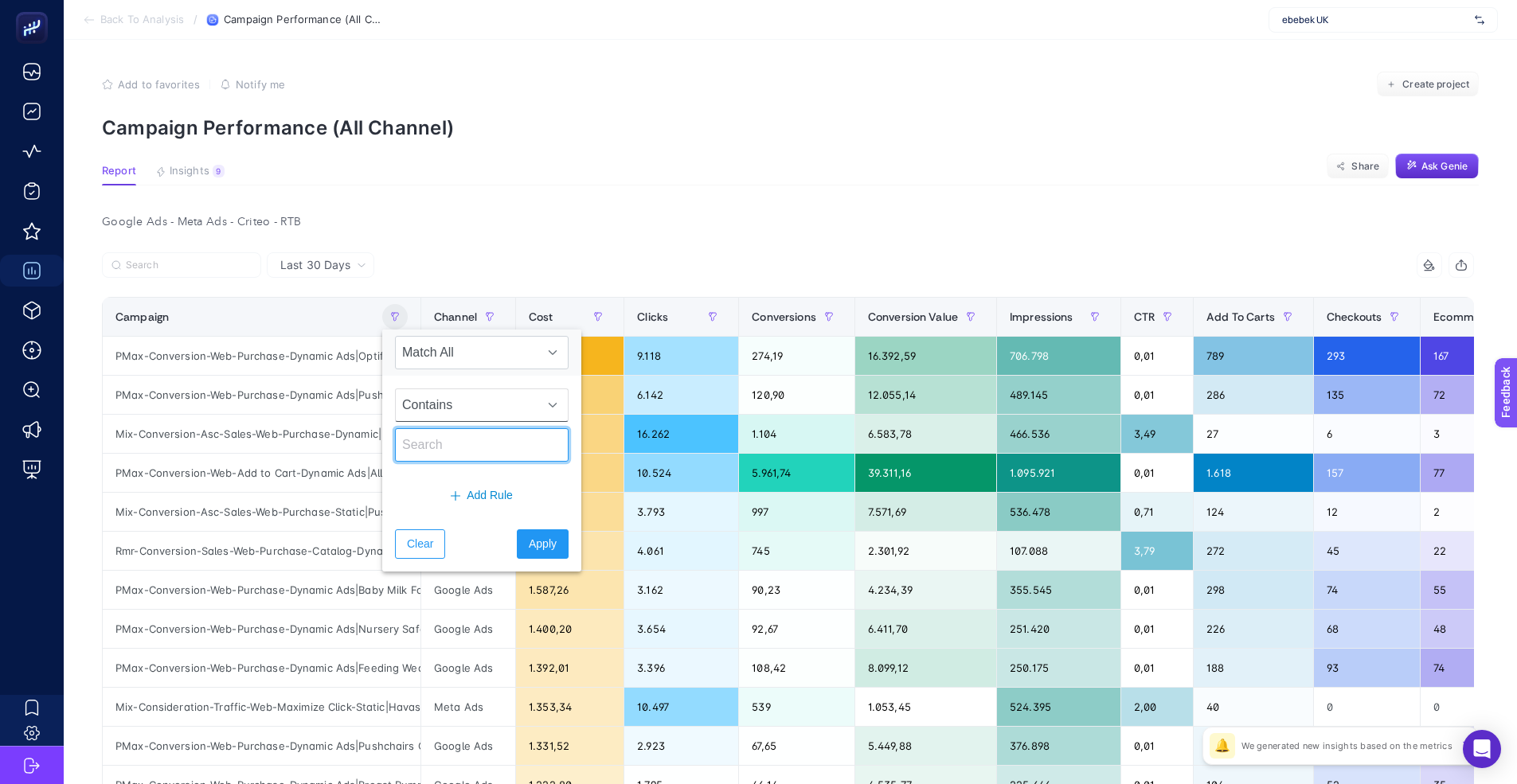
click at [450, 454] on input "text" at bounding box center [482, 444] width 174 height 33
type input "breast"
click at [553, 536] on button "Apply" at bounding box center [542, 543] width 52 height 30
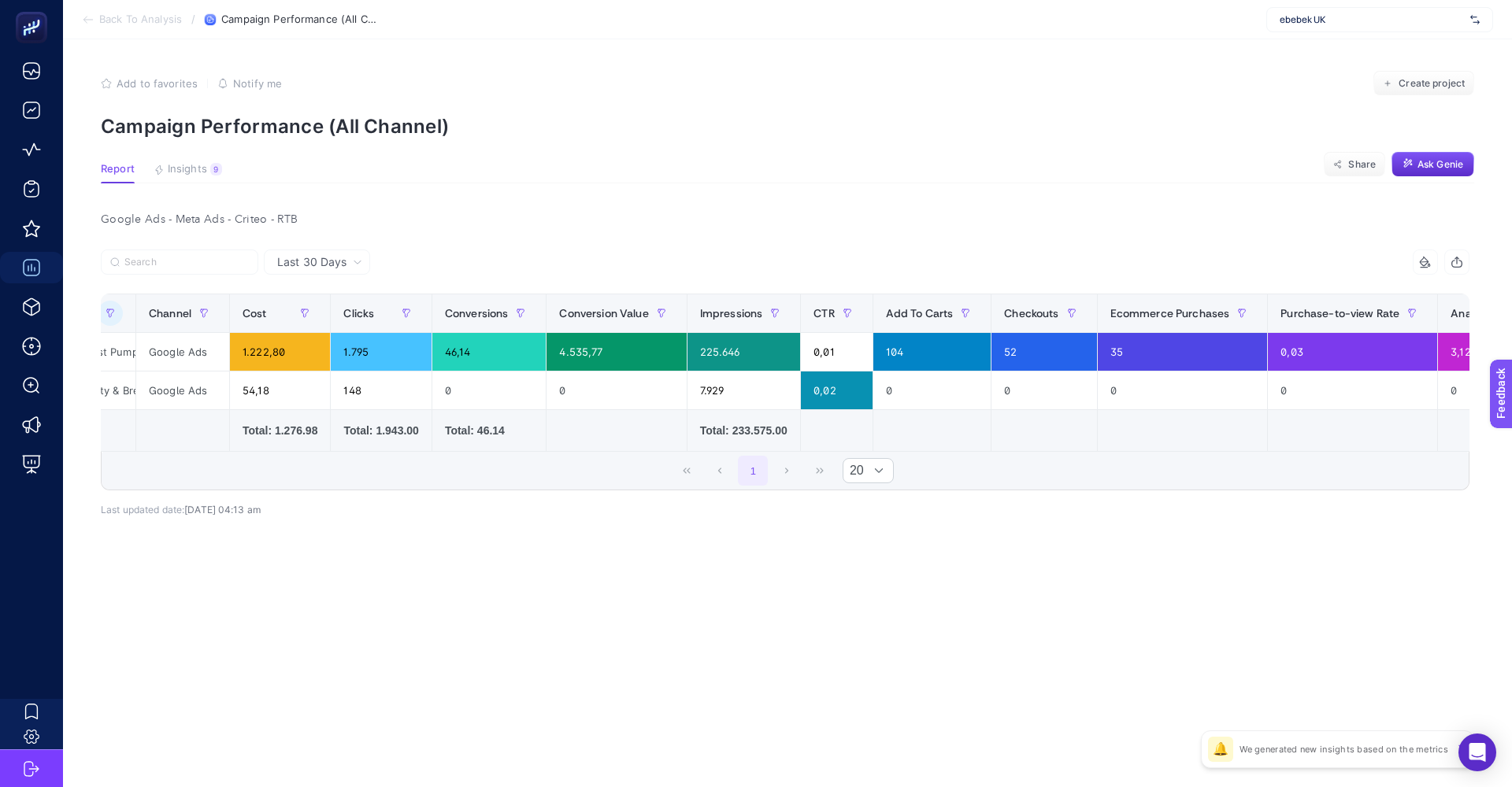
scroll to position [0, 10]
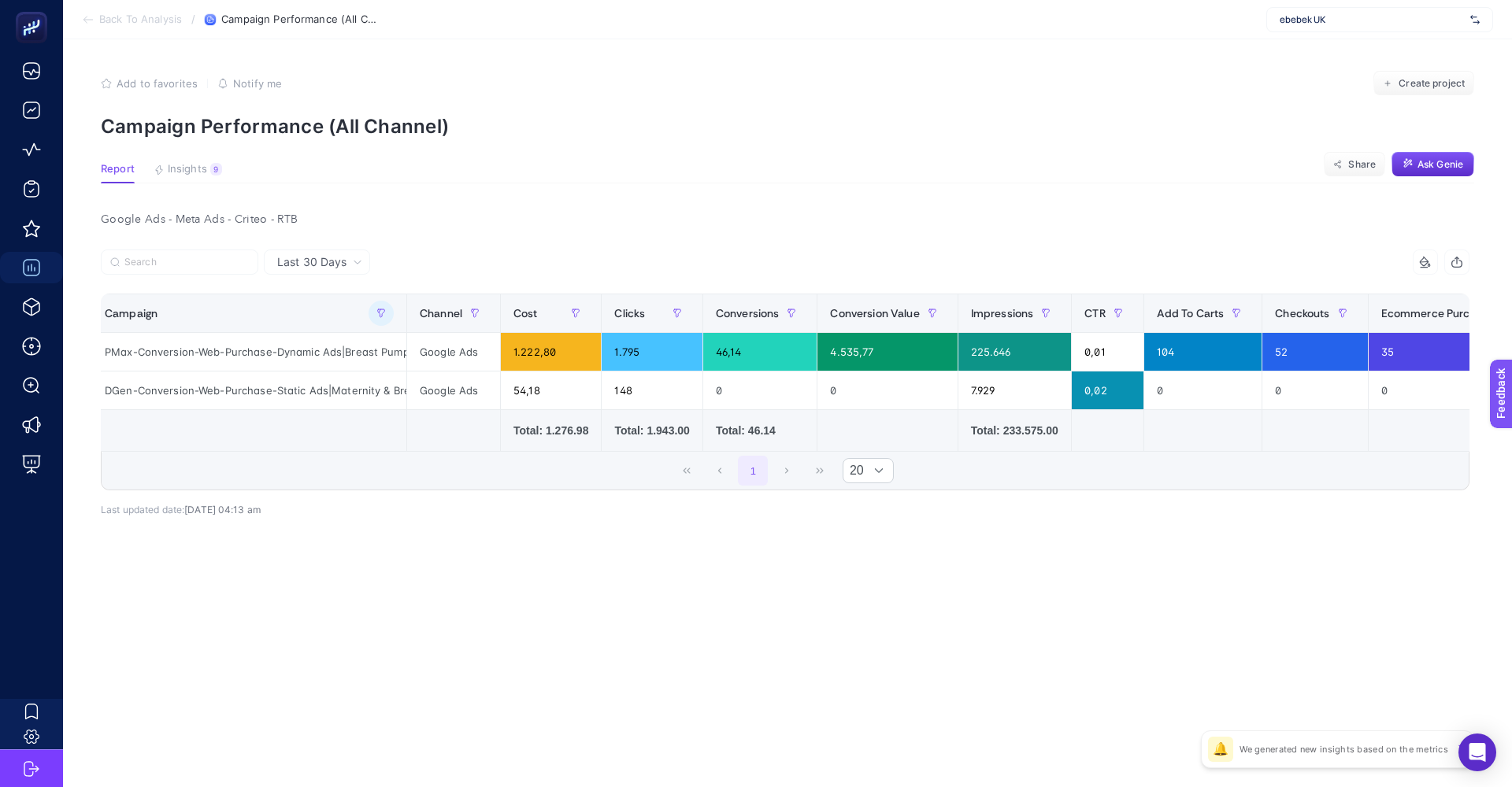
click at [328, 266] on span "Last 30 Days" at bounding box center [311, 262] width 69 height 16
click at [305, 298] on li "Last 7 Days" at bounding box center [317, 295] width 97 height 29
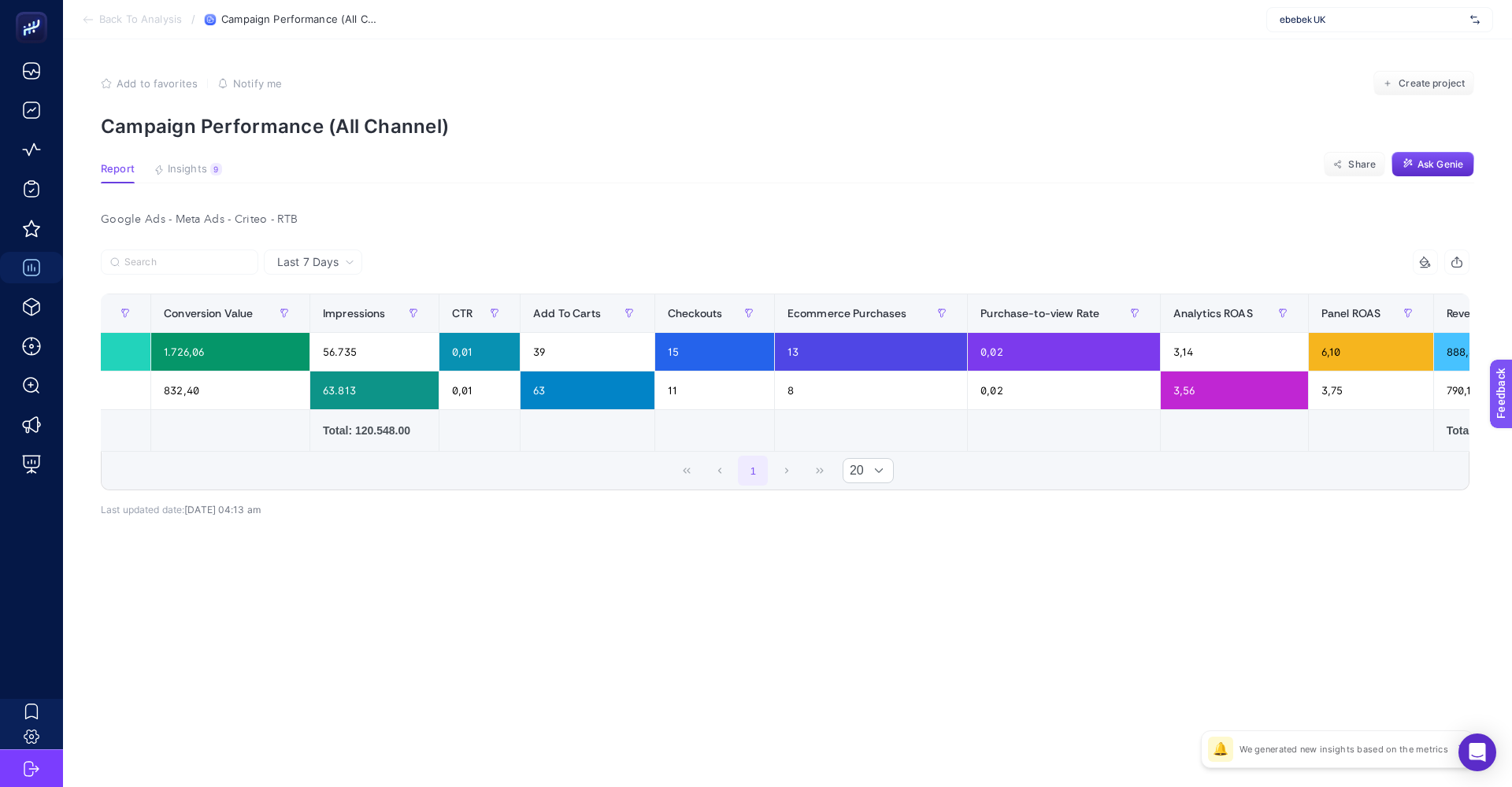
scroll to position [0, 0]
